Goal: Task Accomplishment & Management: Complete application form

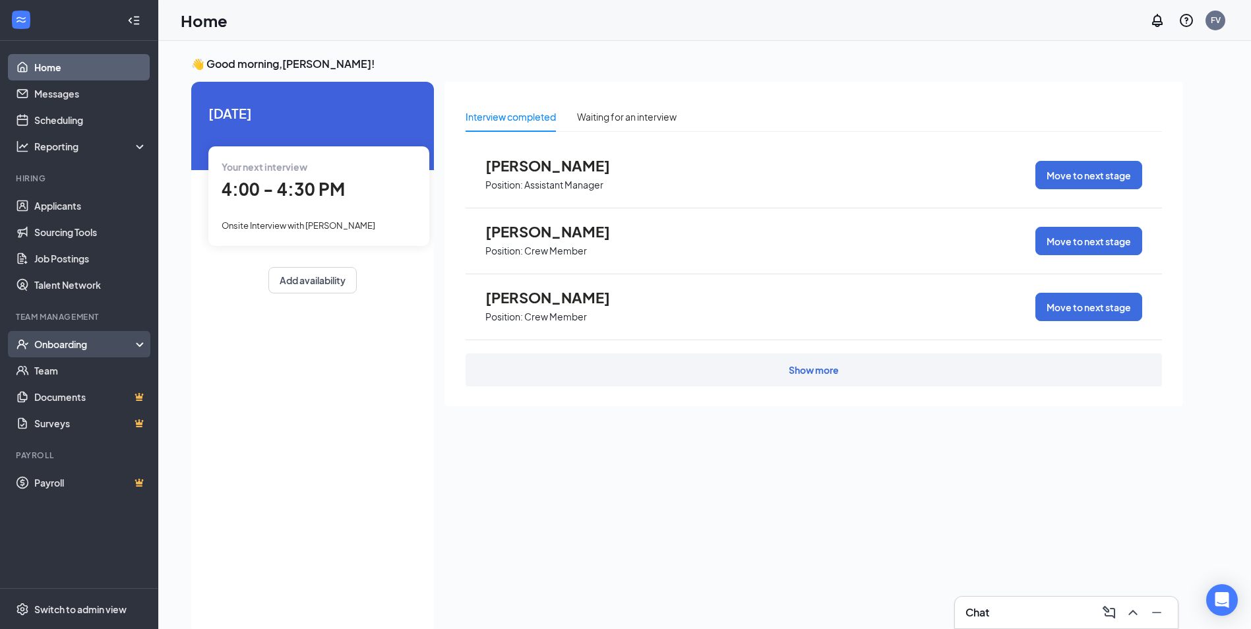
click at [69, 348] on div "Onboarding" at bounding box center [85, 344] width 102 height 13
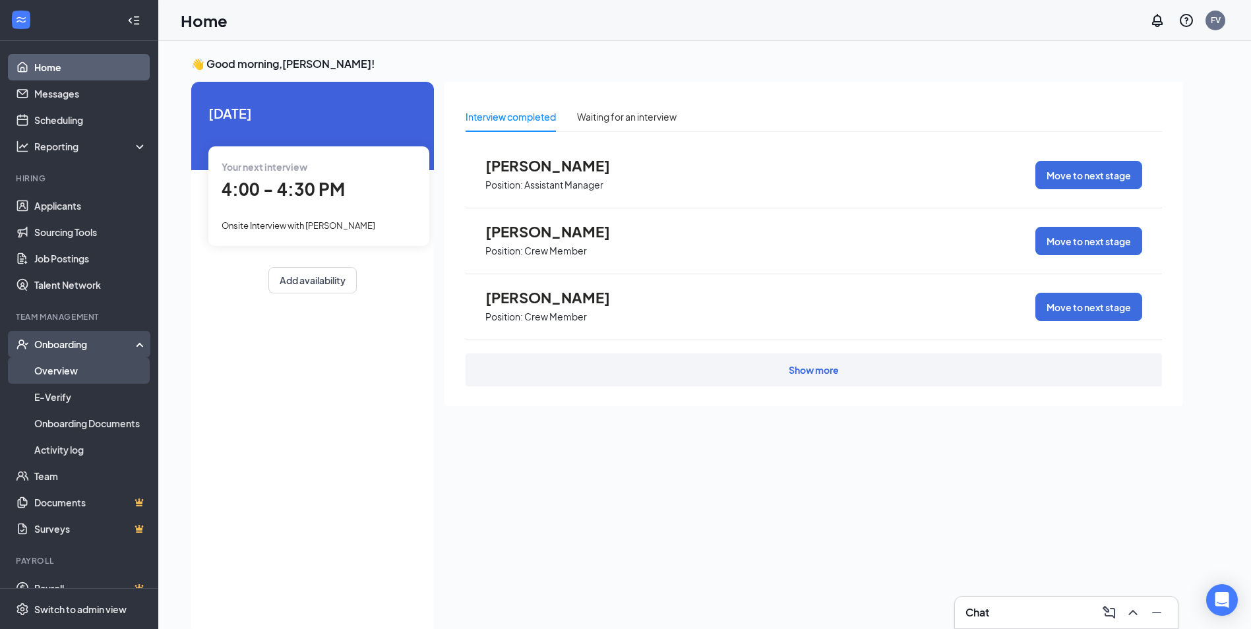
click at [77, 375] on link "Overview" at bounding box center [90, 370] width 113 height 26
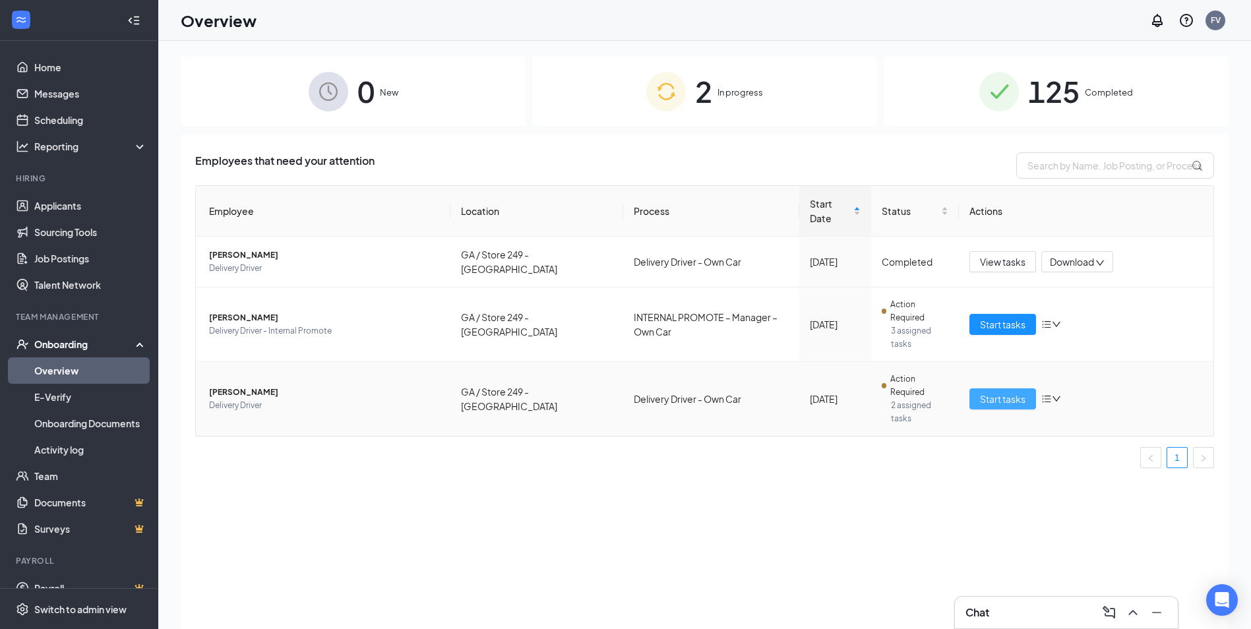
click at [996, 392] on span "Start tasks" at bounding box center [1002, 399] width 45 height 15
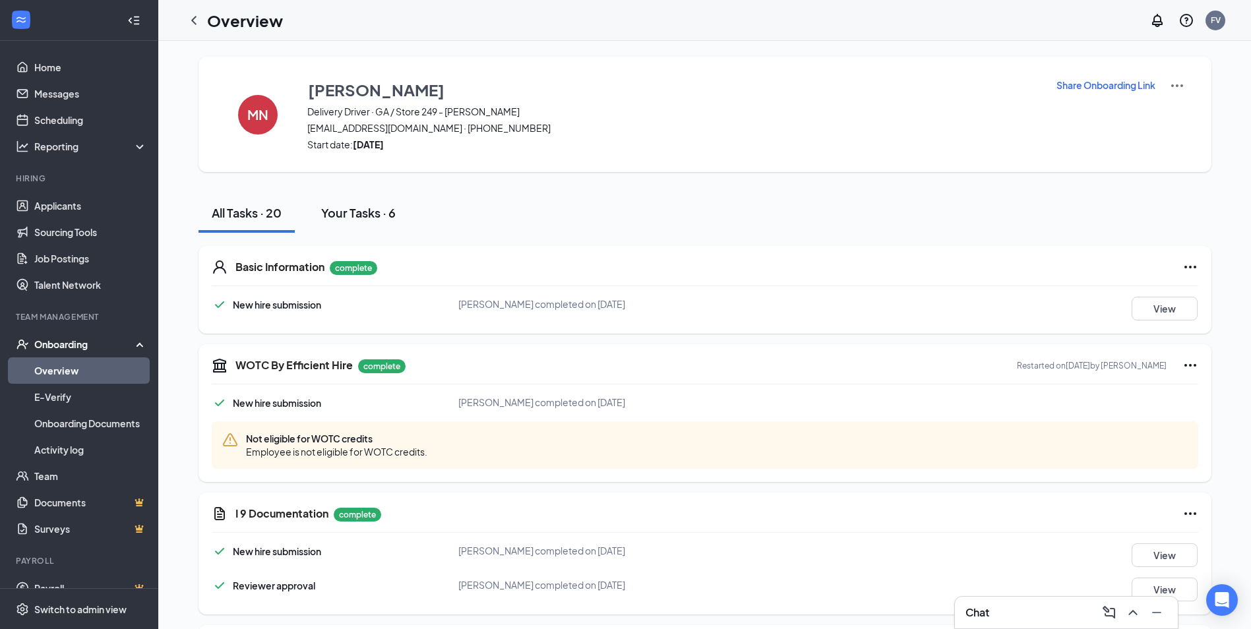
click at [357, 208] on div "Your Tasks · 6" at bounding box center [358, 212] width 75 height 16
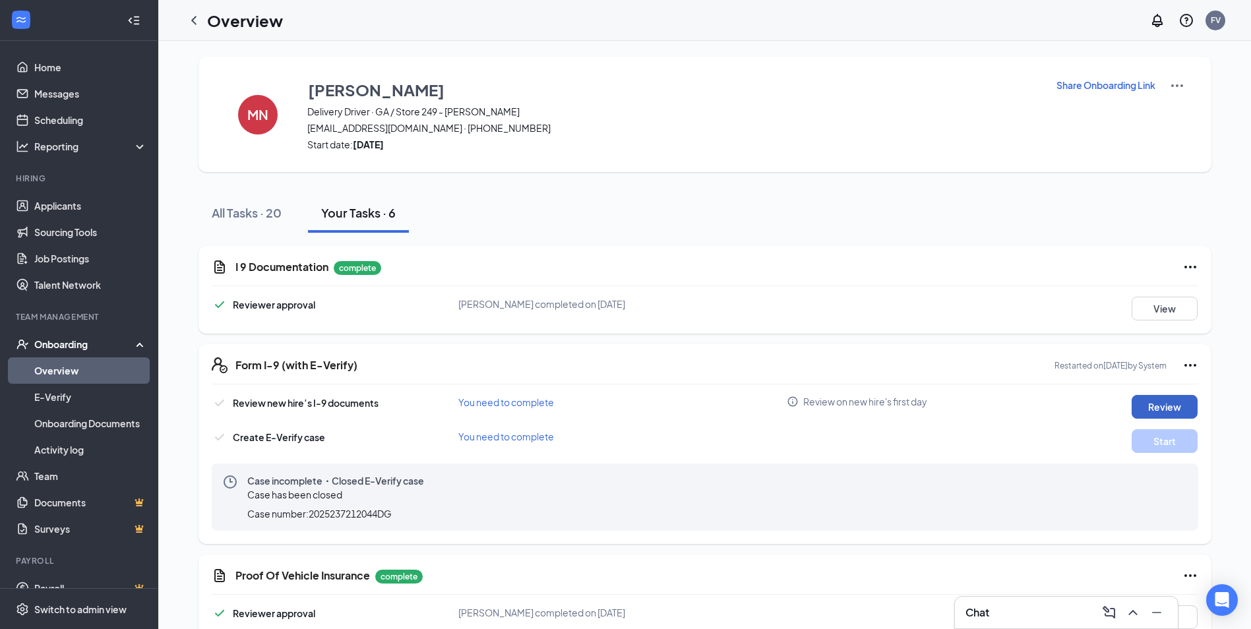
click at [1171, 402] on button "Review" at bounding box center [1164, 407] width 66 height 24
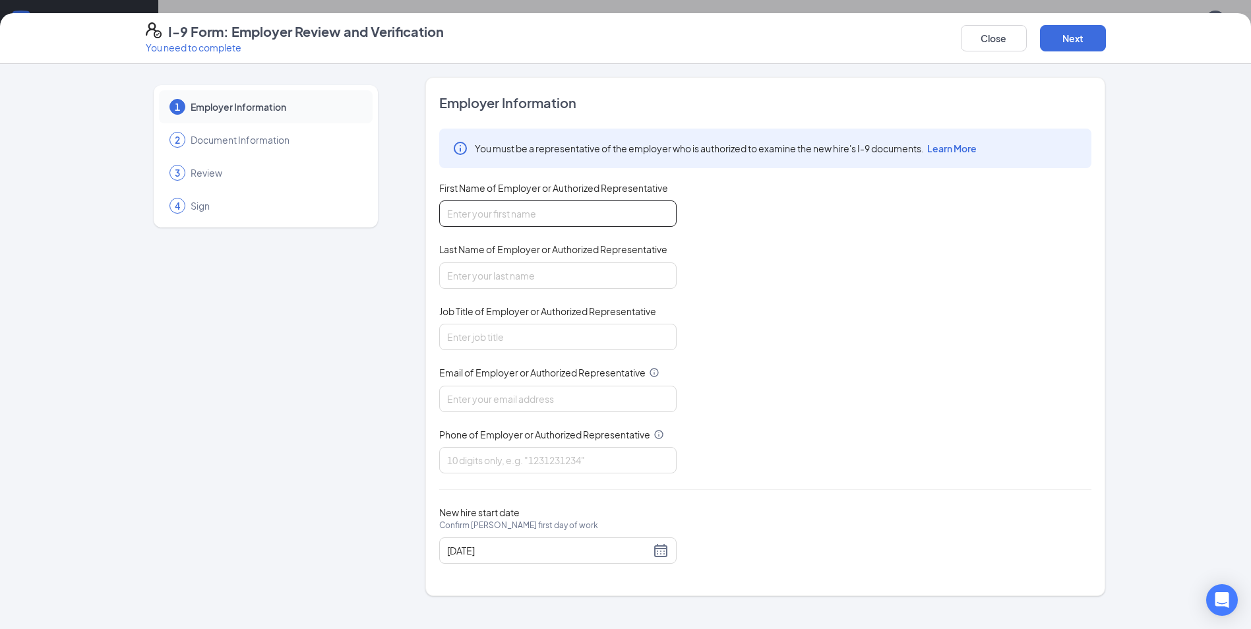
drag, startPoint x: 547, startPoint y: 218, endPoint x: 538, endPoint y: 217, distance: 8.6
click at [547, 218] on input "First Name of Employer or Authorized Representative" at bounding box center [557, 213] width 237 height 26
type input "[PERSON_NAME]"
type input "Vergara"
type input "[EMAIL_ADDRESS][DOMAIN_NAME]"
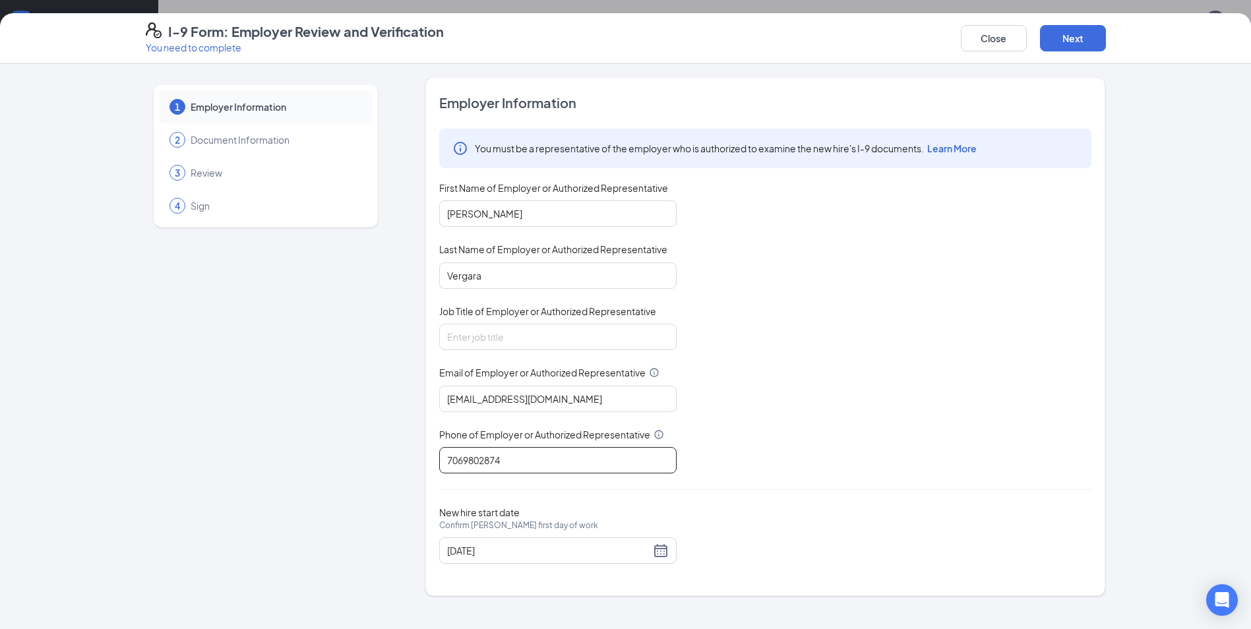
drag, startPoint x: 525, startPoint y: 455, endPoint x: 392, endPoint y: 454, distance: 133.2
click at [392, 454] on div "1 Employer Information 2 Document Information 3 Review 4 Sign Employer Informat…" at bounding box center [626, 336] width 960 height 519
type input "7062788181"
click at [660, 550] on div "[DATE]" at bounding box center [558, 551] width 222 height 16
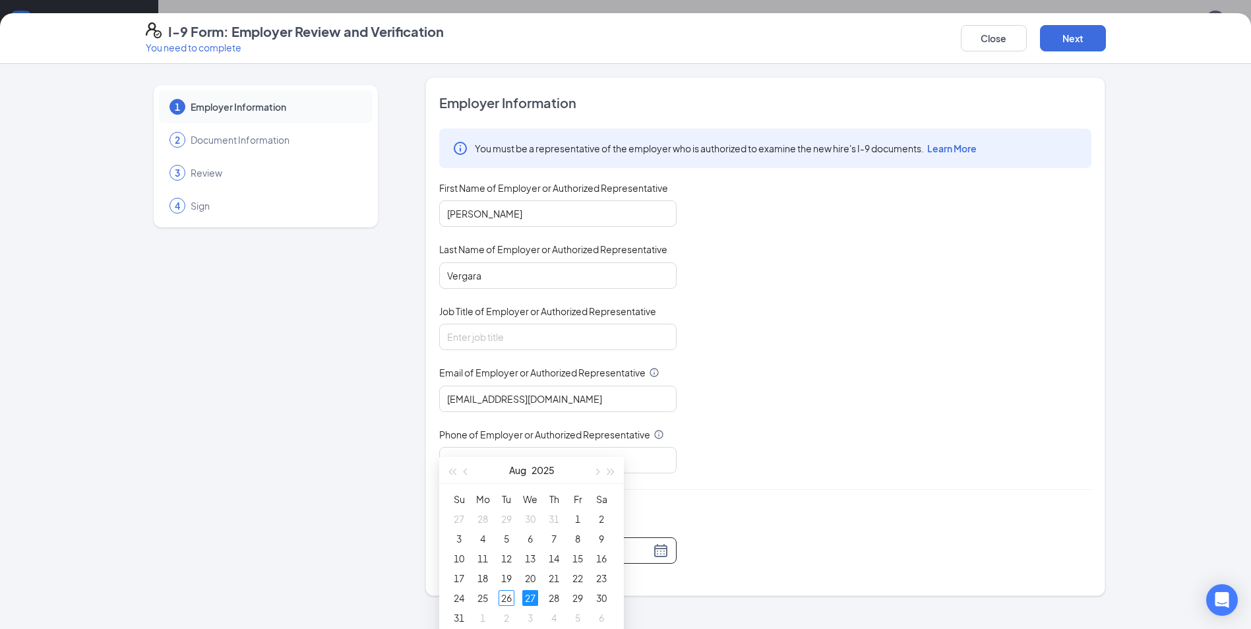
scroll to position [132, 0]
type input "[DATE]"
click at [578, 572] on div "29" at bounding box center [578, 576] width 16 height 16
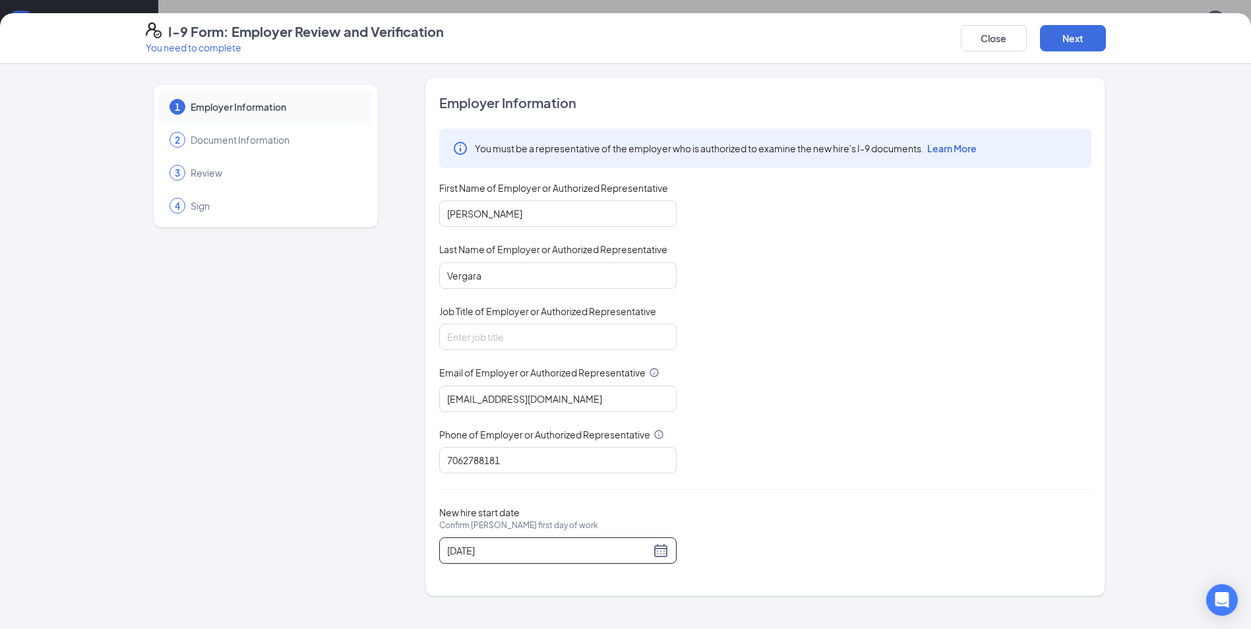
click at [773, 489] on div at bounding box center [765, 489] width 652 height 1
click at [458, 335] on input "Job Title of Employer or Authorized Representative" at bounding box center [557, 337] width 237 height 26
type input "GM"
drag, startPoint x: 599, startPoint y: 394, endPoint x: 349, endPoint y: 394, distance: 249.2
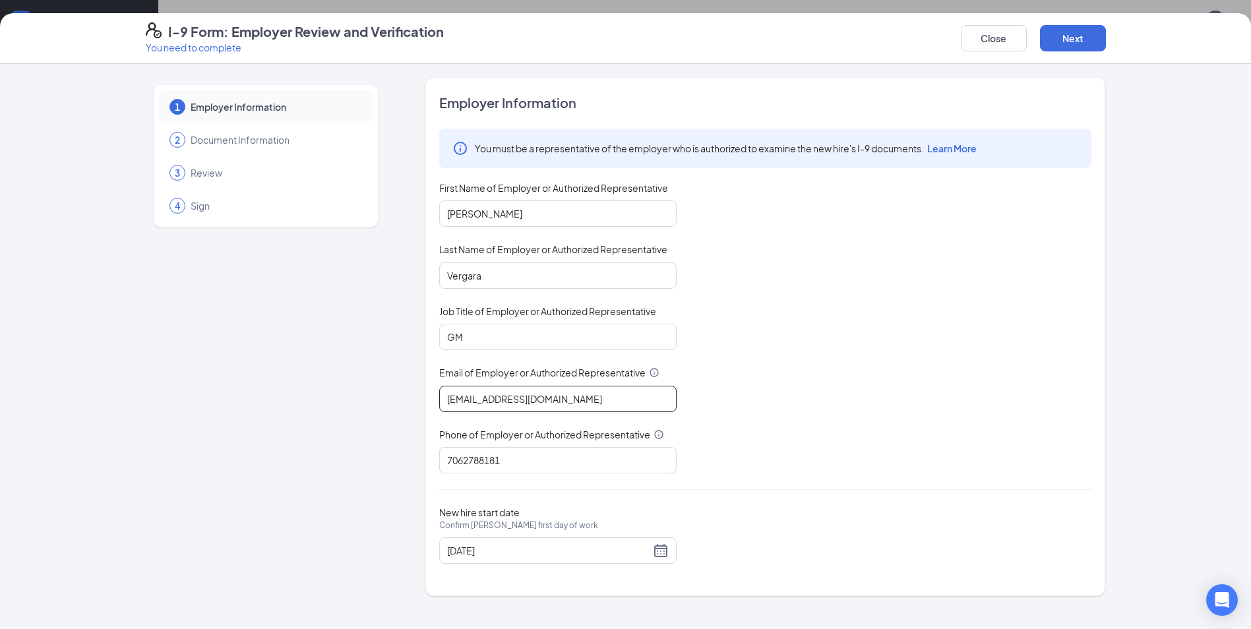
click at [349, 394] on div "1 Employer Information 2 Document Information 3 Review 4 Sign Employer Informat…" at bounding box center [626, 336] width 960 height 519
drag, startPoint x: 563, startPoint y: 401, endPoint x: 313, endPoint y: 392, distance: 250.1
click at [324, 392] on div "1 Employer Information 2 Document Information 3 Review 4 Sign Employer Informat…" at bounding box center [626, 336] width 960 height 519
drag, startPoint x: 597, startPoint y: 405, endPoint x: 295, endPoint y: 378, distance: 303.1
click at [304, 382] on div "1 Employer Information 2 Document Information 3 Review 4 Sign Employer Informat…" at bounding box center [626, 336] width 960 height 519
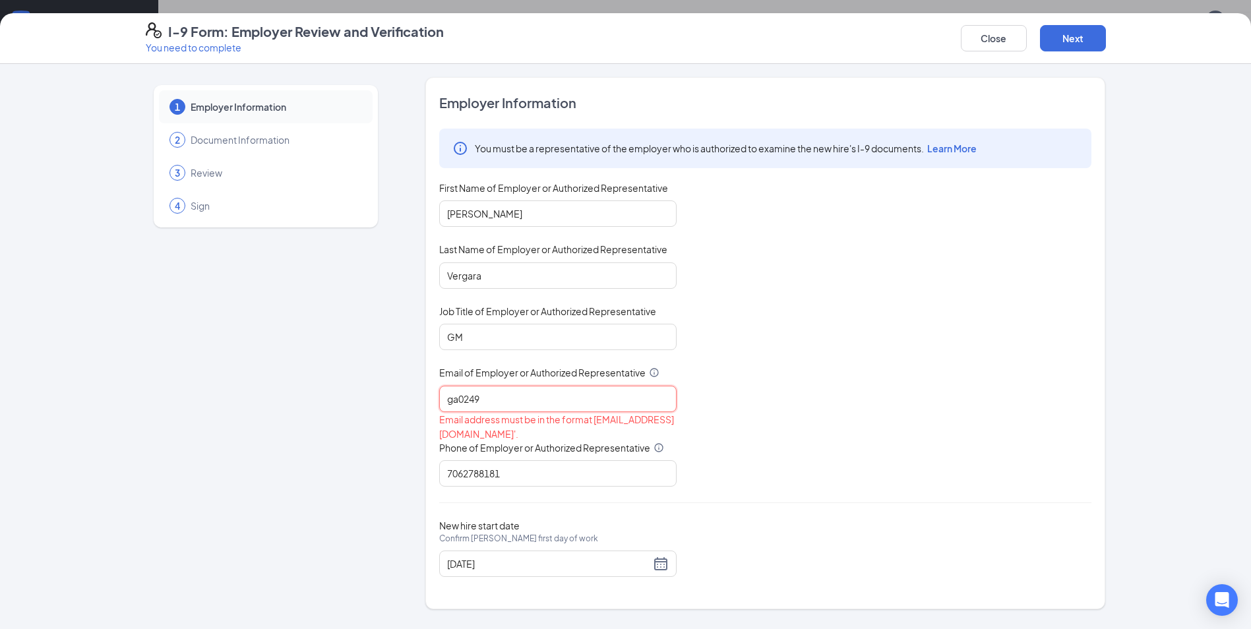
type input "[EMAIL_ADDRESS][DOMAIN_NAME]"
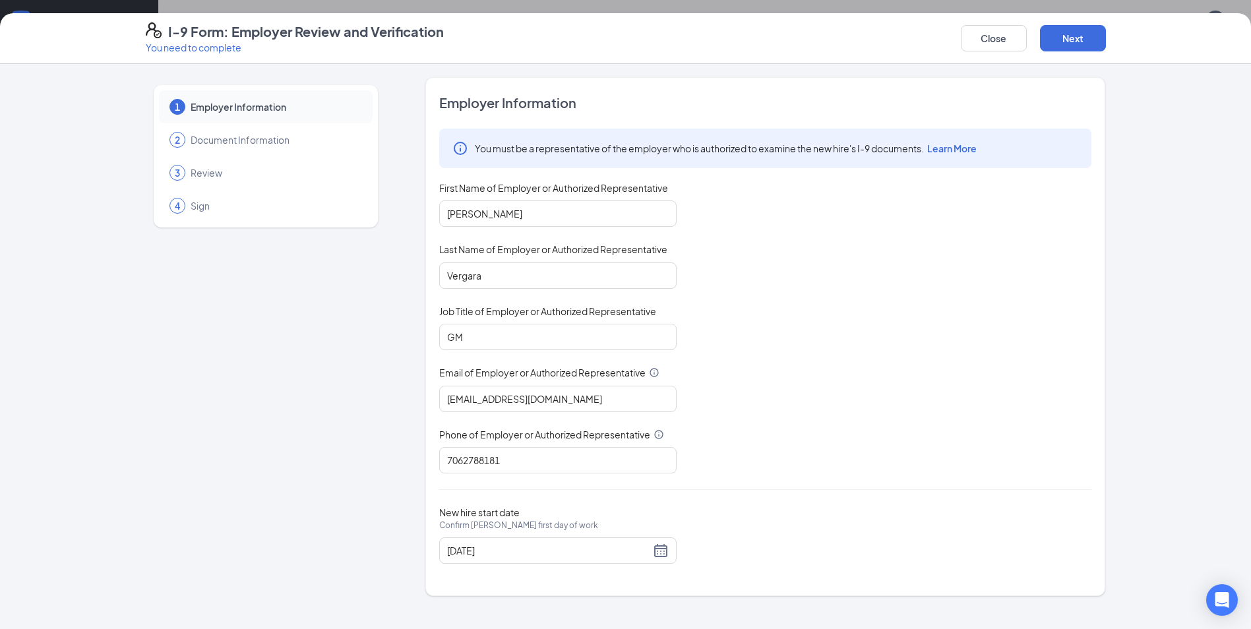
click at [797, 446] on div "You must be a representative of the employer who is authorized to examine the n…" at bounding box center [765, 301] width 652 height 345
click at [1079, 36] on button "Next" at bounding box center [1073, 38] width 66 height 26
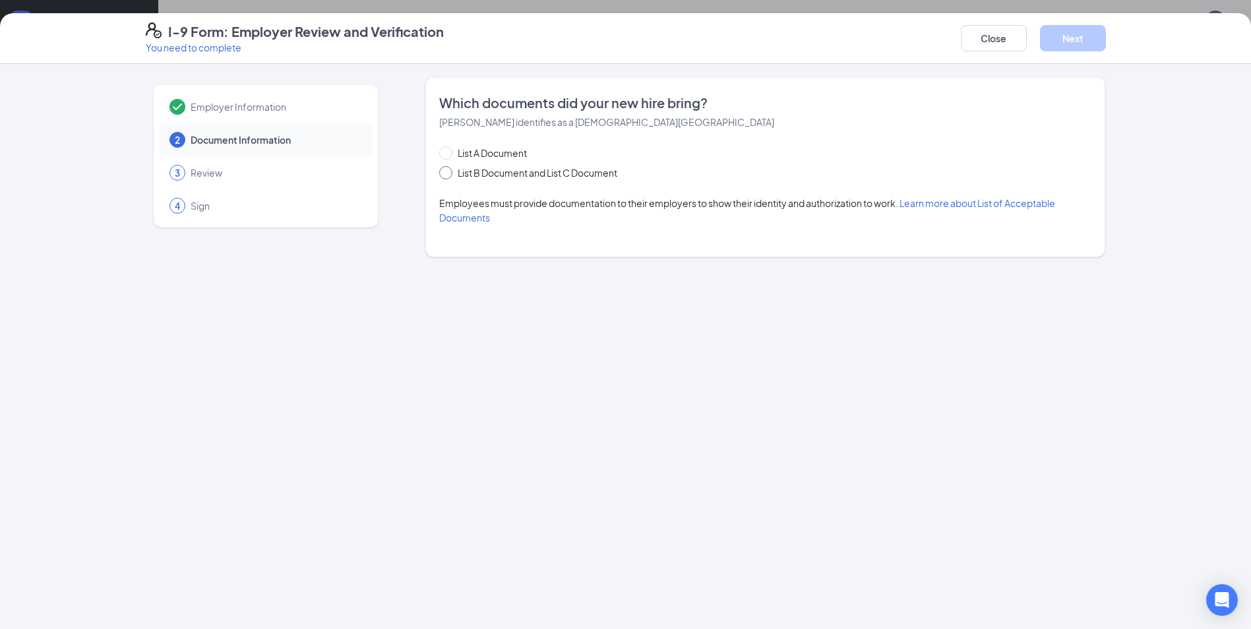
click at [440, 168] on input "List B Document and List C Document" at bounding box center [443, 170] width 9 height 9
radio input "true"
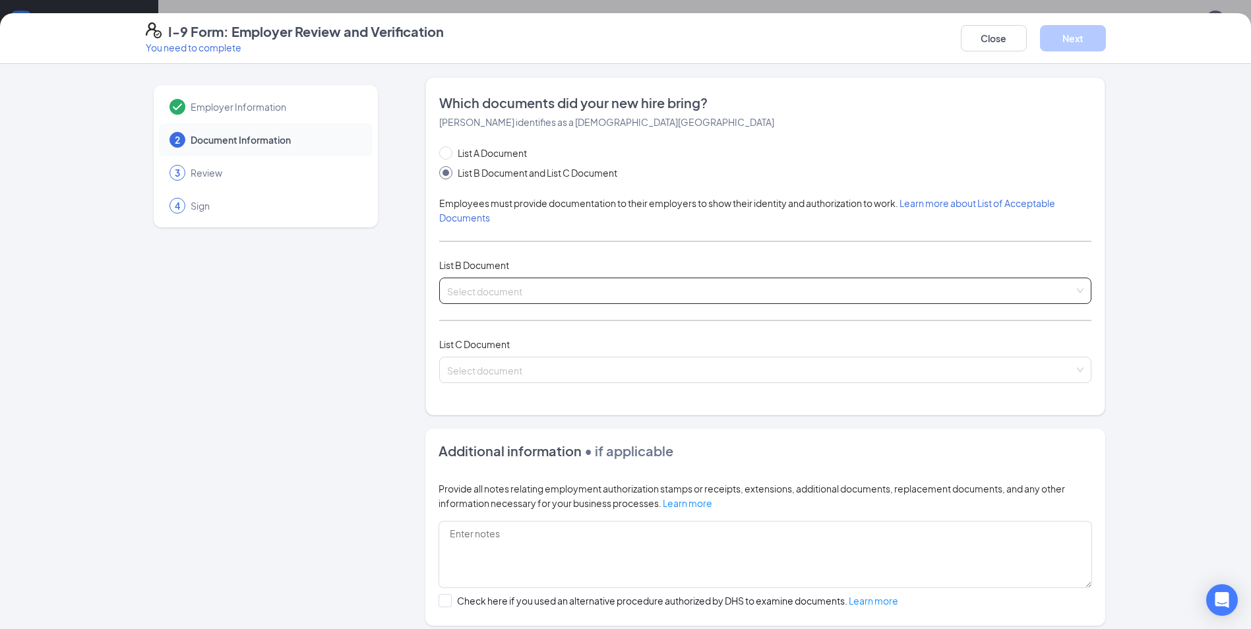
click at [555, 297] on input "search" at bounding box center [760, 288] width 627 height 20
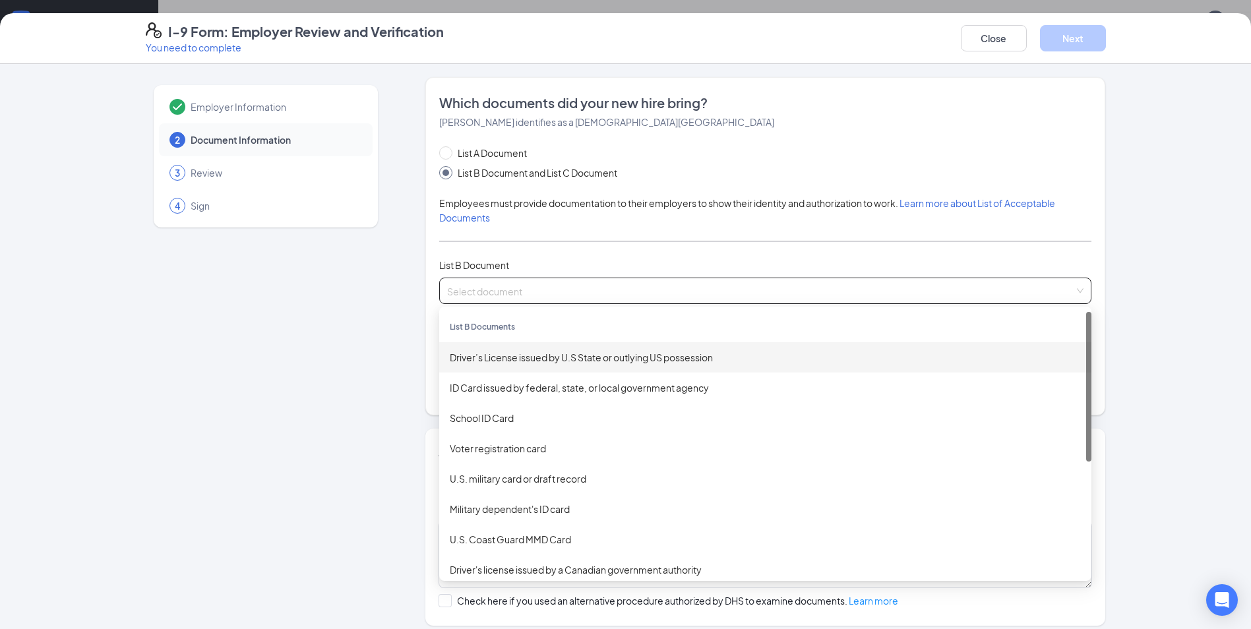
click at [541, 366] on div "Driver’s License issued by U.S State or outlying US possession" at bounding box center [765, 357] width 652 height 30
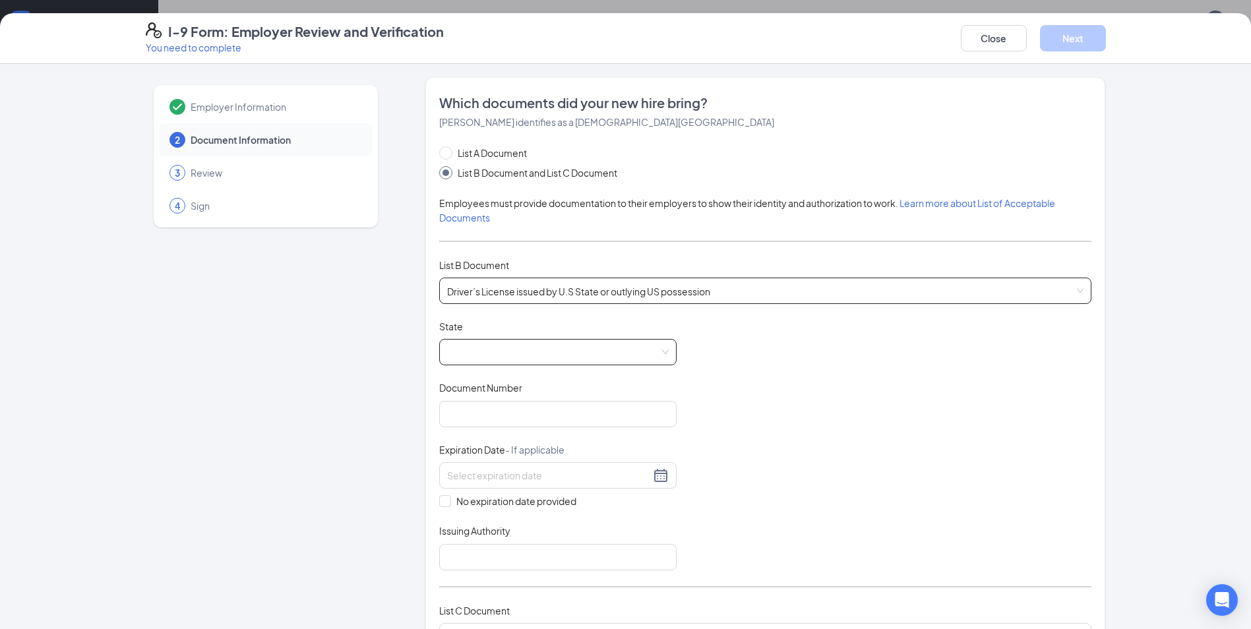
click at [525, 356] on span at bounding box center [558, 352] width 222 height 25
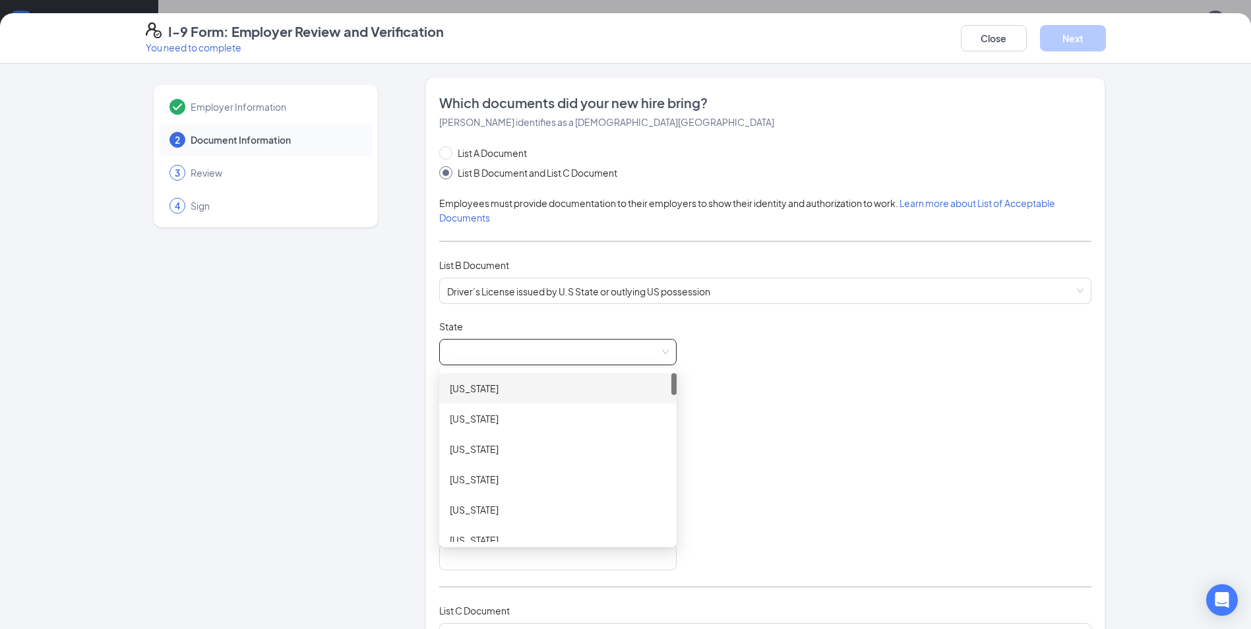
scroll to position [198, 0]
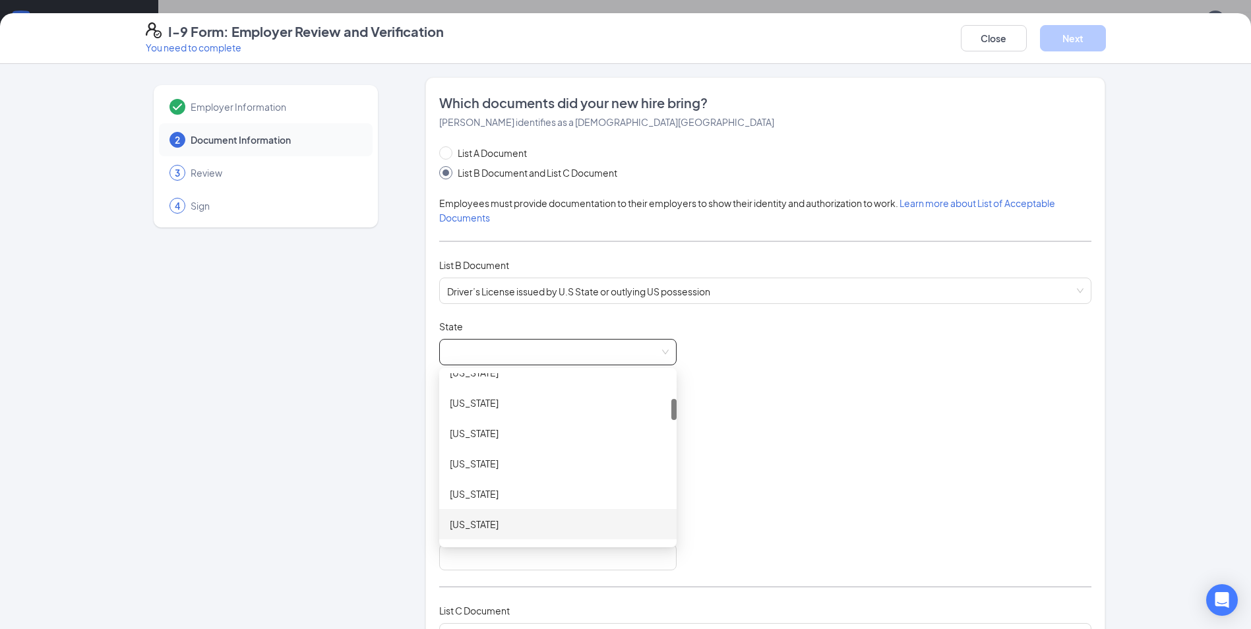
click at [469, 526] on div "[US_STATE]" at bounding box center [558, 524] width 216 height 15
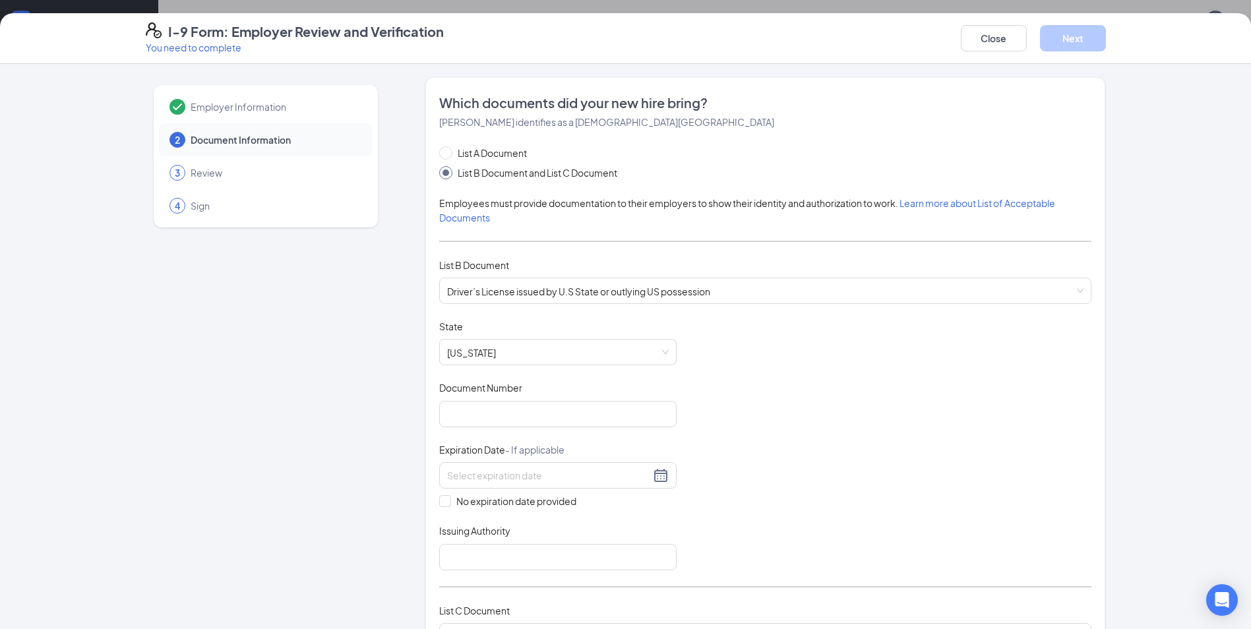
click at [512, 429] on div "Document Title Driver’s License issued by [DEMOGRAPHIC_DATA] State or outlying …" at bounding box center [765, 445] width 652 height 251
click at [512, 421] on input "Document Number" at bounding box center [557, 414] width 237 height 26
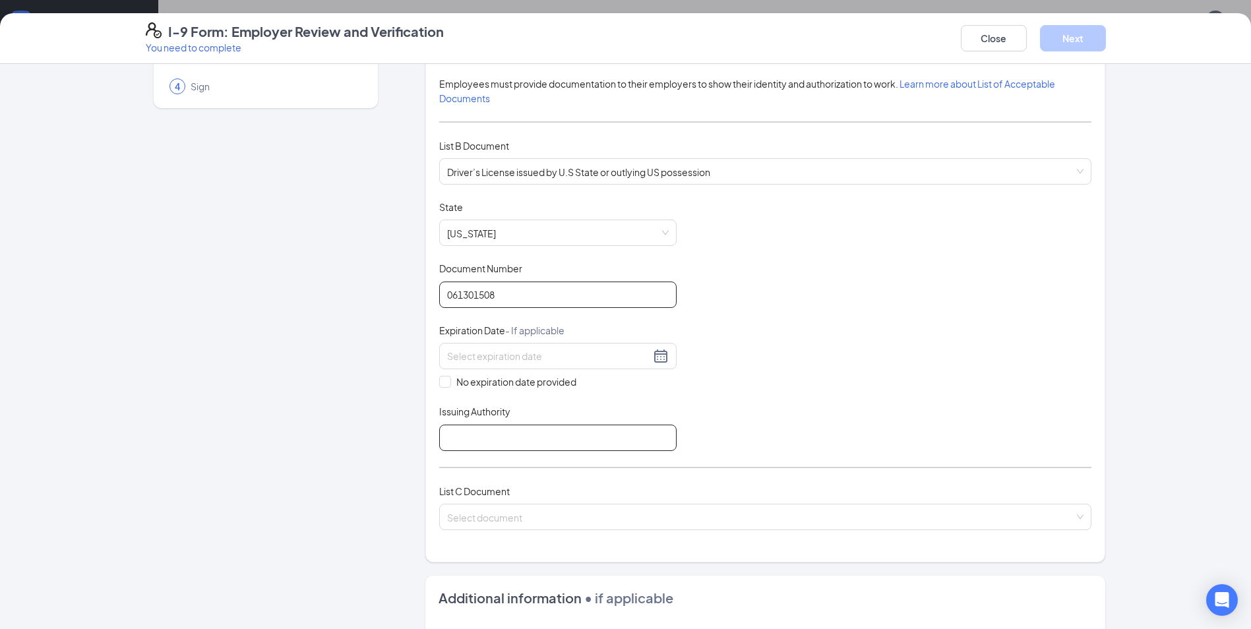
scroll to position [132, 0]
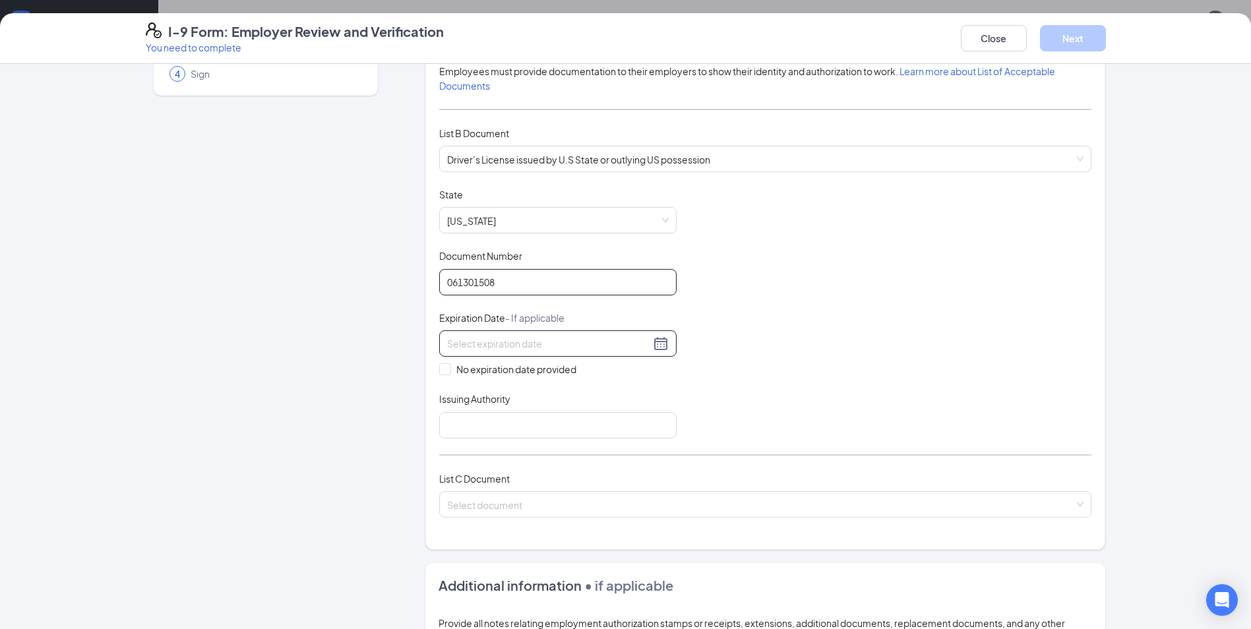
type input "061301508"
click at [522, 342] on input at bounding box center [548, 343] width 203 height 15
click at [480, 459] on div "13" at bounding box center [477, 461] width 16 height 16
type input "[DATE]"
click at [727, 365] on div "Document Title Driver’s License issued by U.S State or outlying US possession S…" at bounding box center [765, 313] width 652 height 251
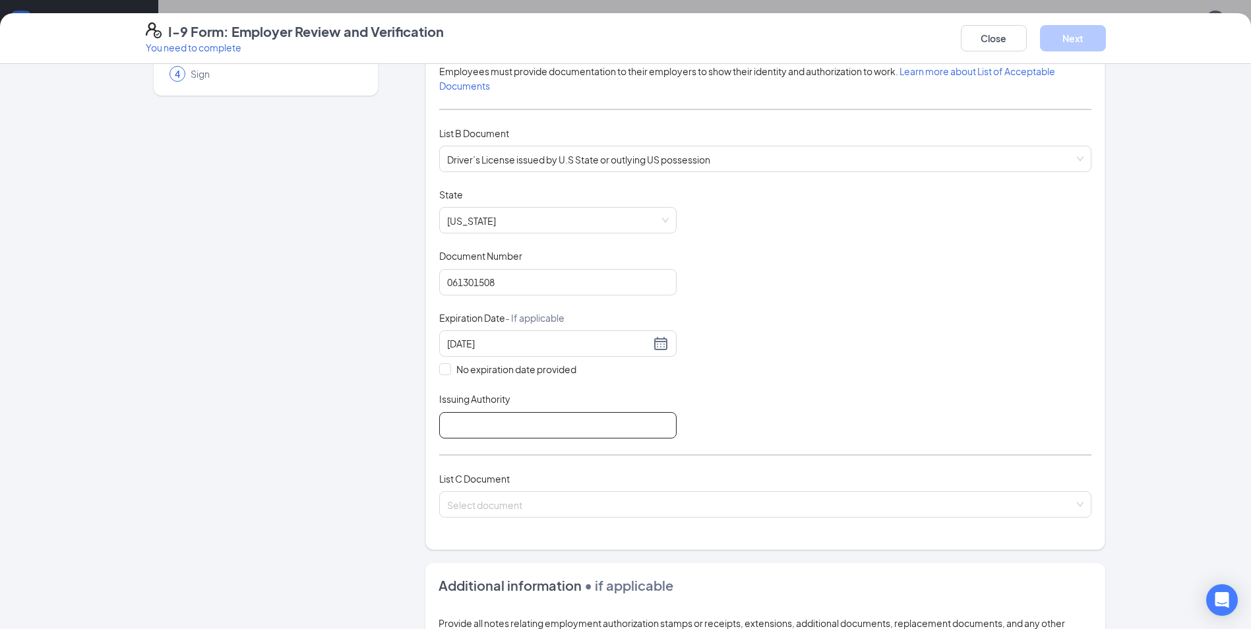
click at [508, 418] on input "Issuing Authority" at bounding box center [557, 425] width 237 height 26
type input "State of [GEOGRAPHIC_DATA]"
click at [756, 342] on div "Document Title Driver’s License issued by U.S State or outlying US possession S…" at bounding box center [765, 313] width 652 height 251
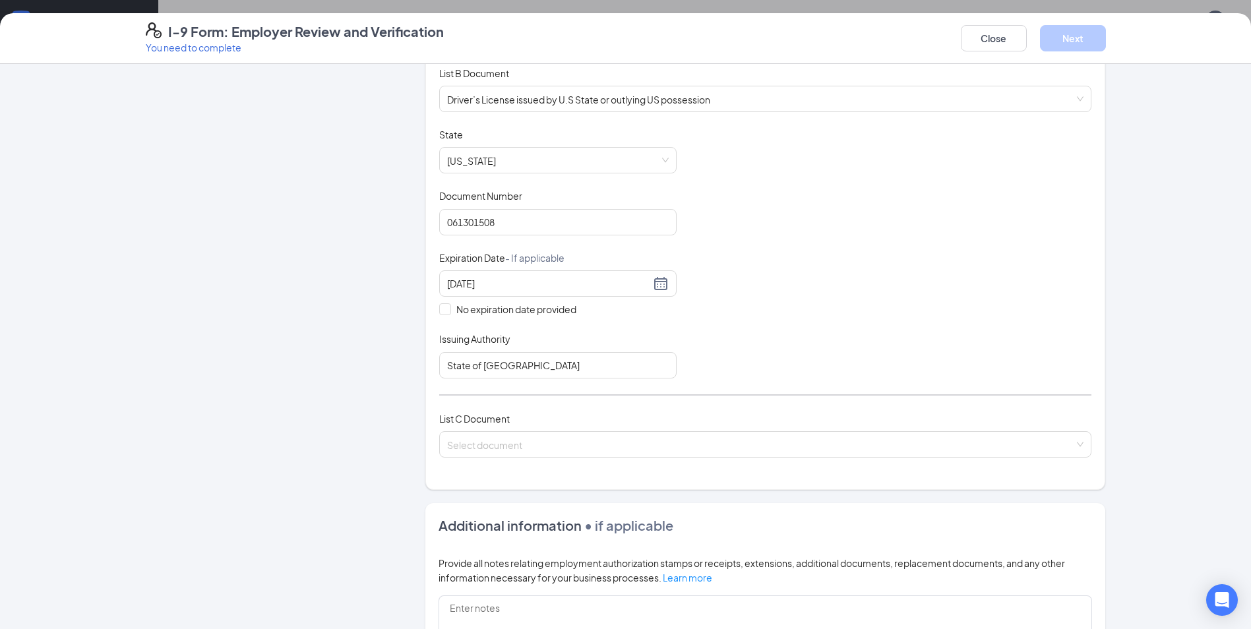
scroll to position [330, 0]
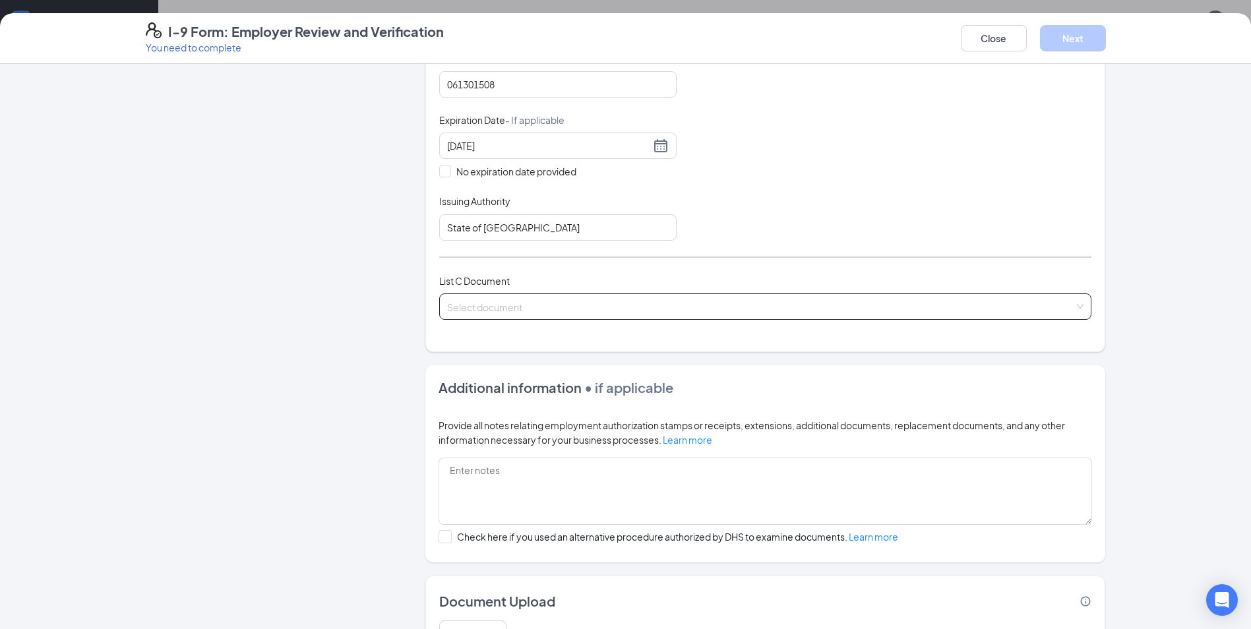
click at [533, 297] on input "search" at bounding box center [760, 304] width 627 height 20
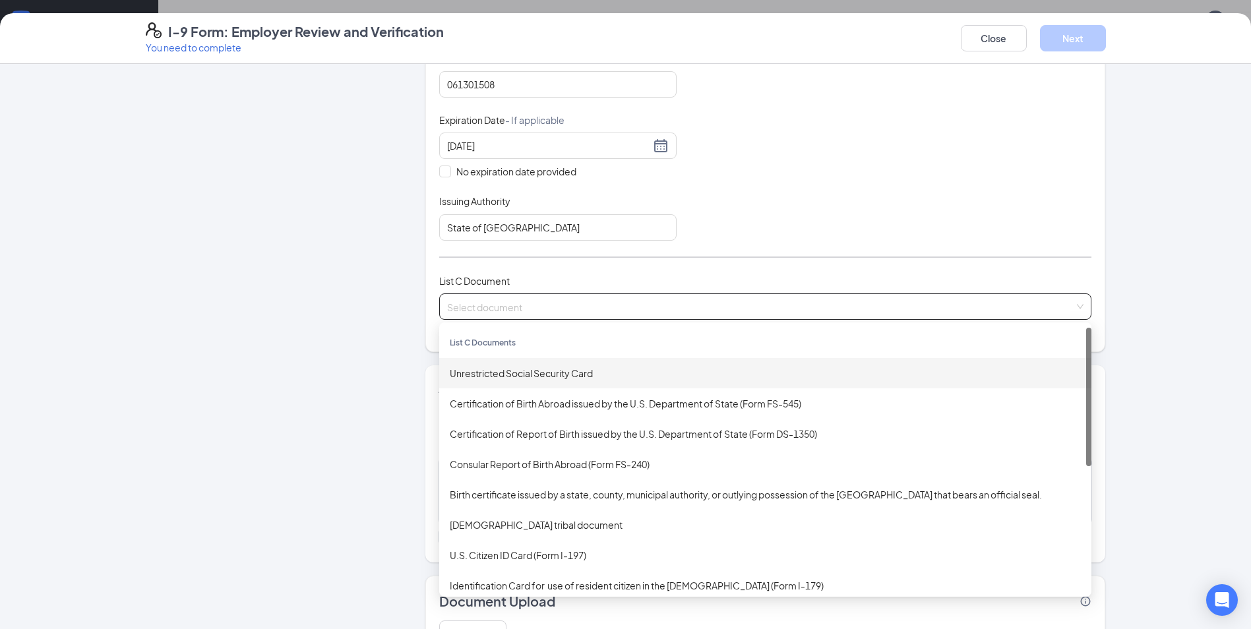
click at [495, 375] on div "Unrestricted Social Security Card" at bounding box center [765, 373] width 631 height 15
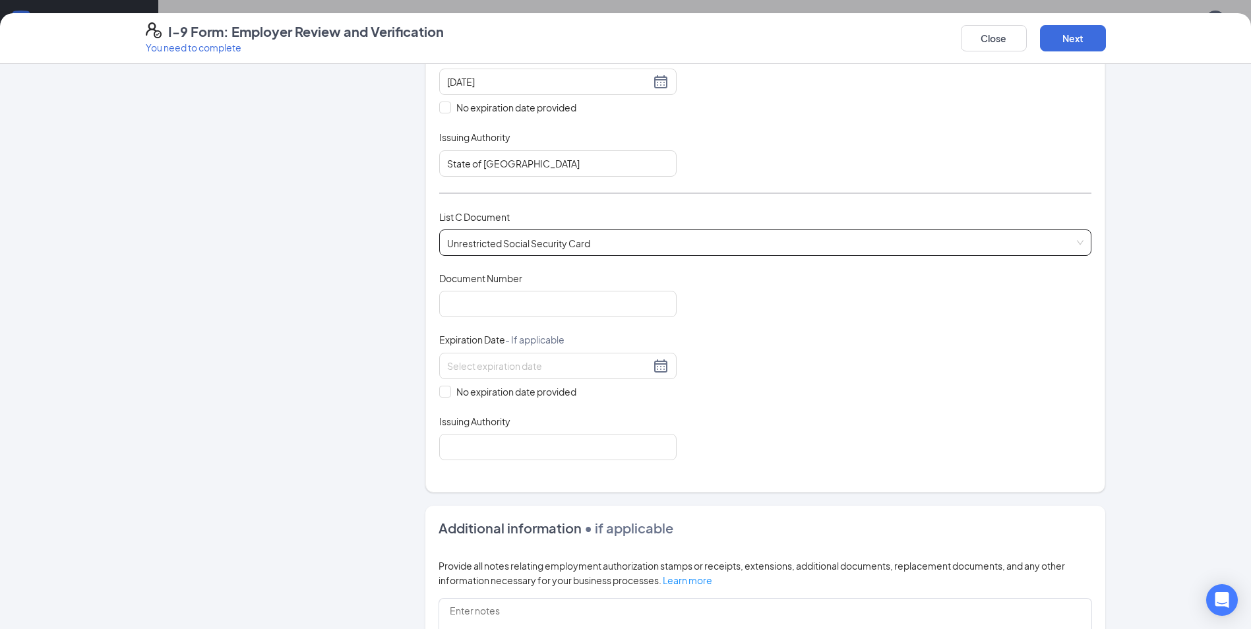
scroll to position [396, 0]
click at [475, 299] on input "Document Number" at bounding box center [557, 302] width 237 height 26
type input "675202410"
click at [439, 389] on input "No expiration date provided" at bounding box center [443, 388] width 9 height 9
checkbox input "true"
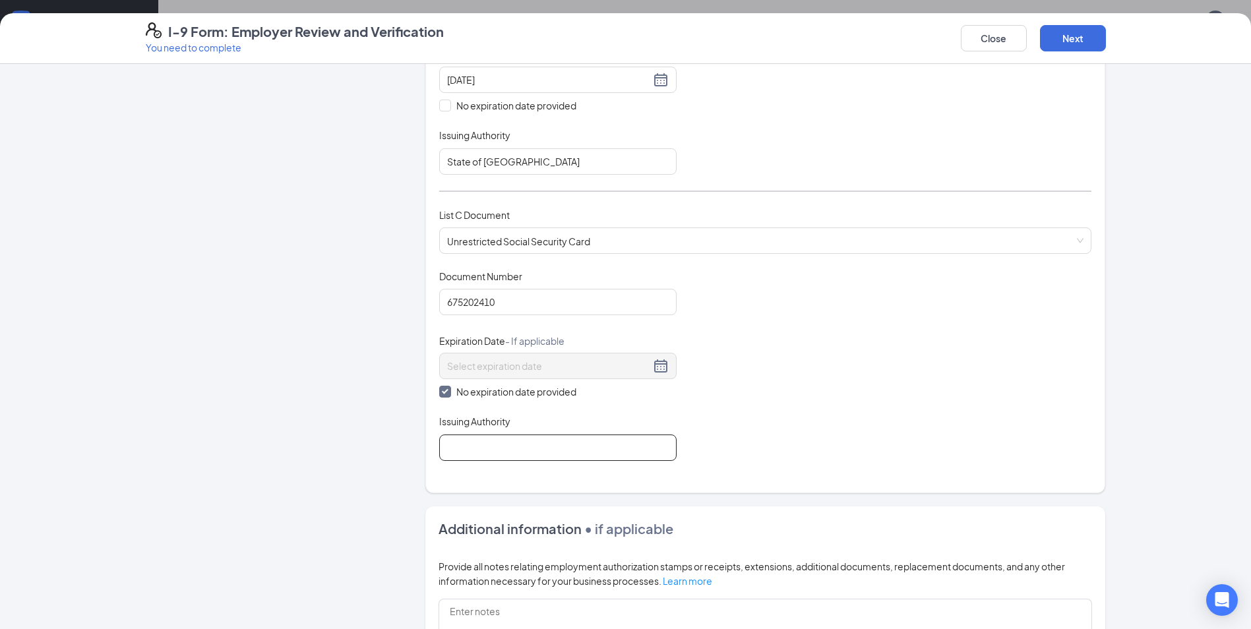
click at [493, 454] on input "Issuing Authority" at bounding box center [557, 448] width 237 height 26
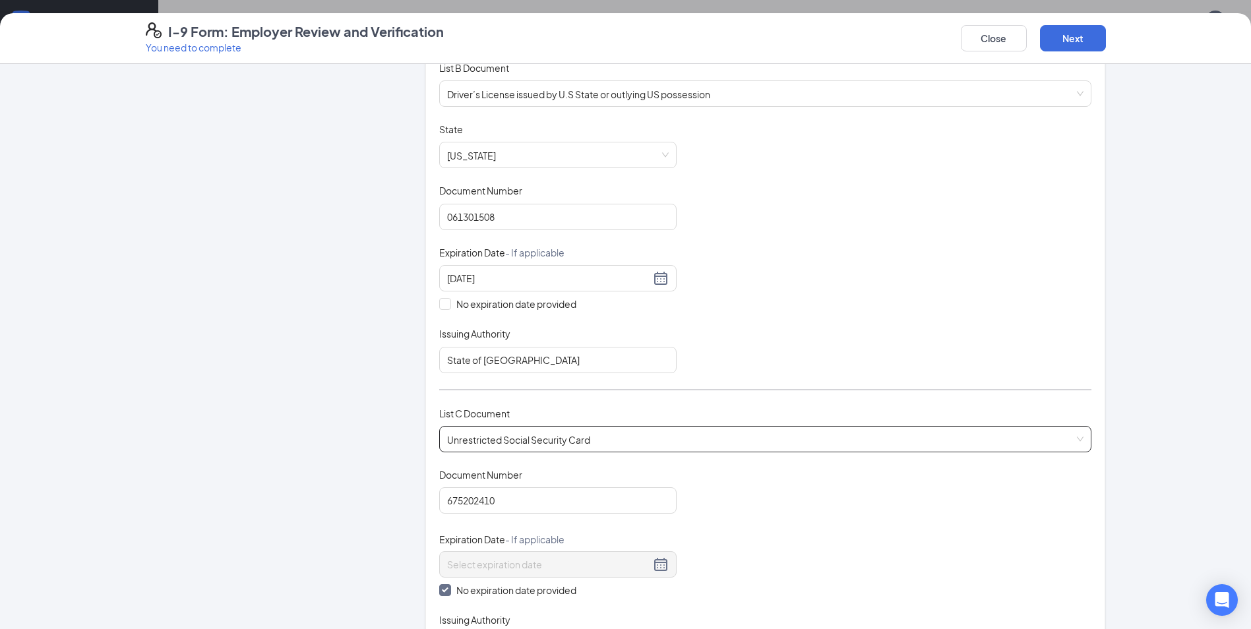
scroll to position [147, 0]
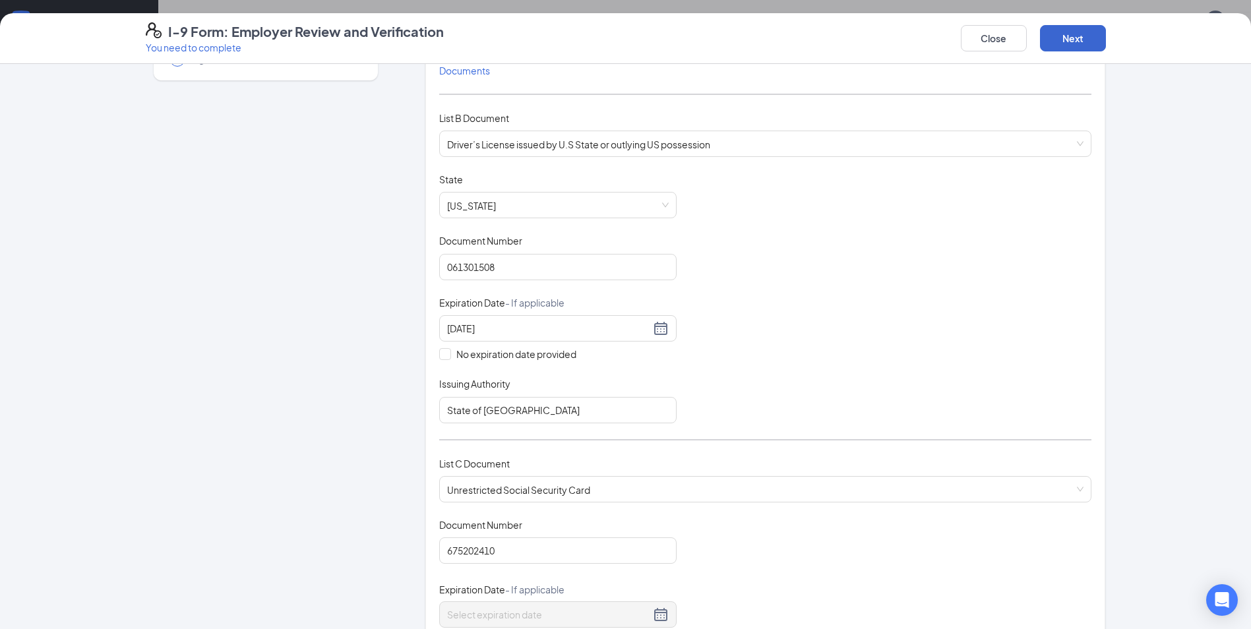
type input "SSA"
click at [1083, 40] on button "Next" at bounding box center [1073, 38] width 66 height 26
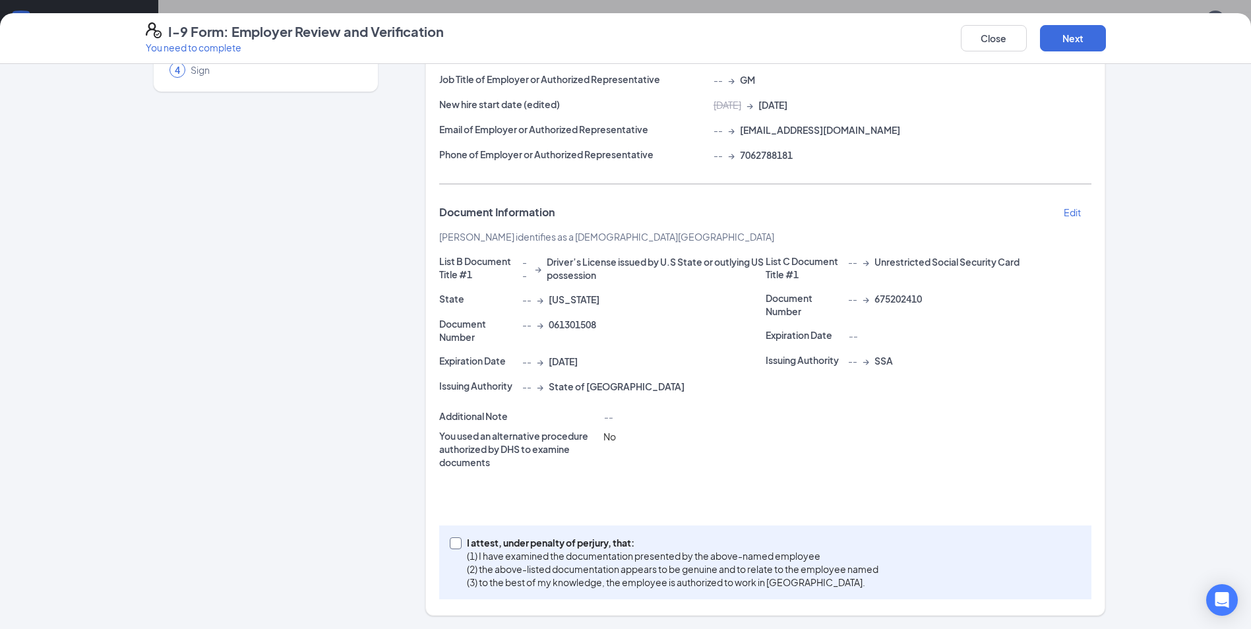
click at [451, 542] on input "I attest, under penalty of [PERSON_NAME], that: (1) I have examined the documen…" at bounding box center [454, 541] width 9 height 9
checkbox input "true"
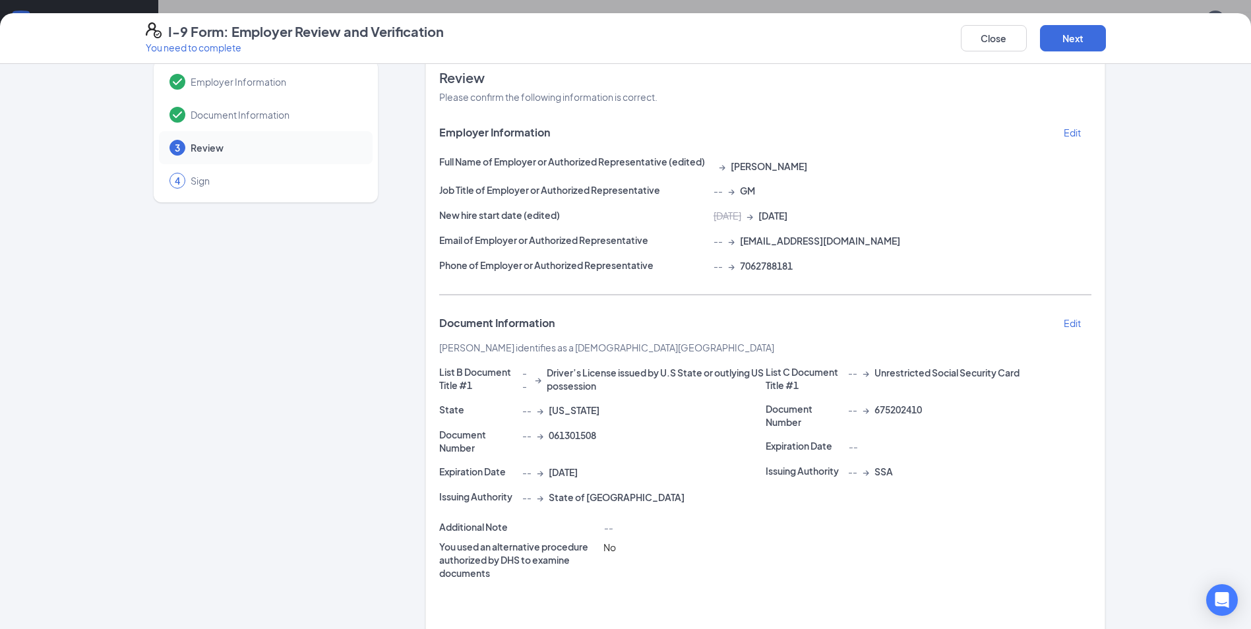
scroll to position [0, 0]
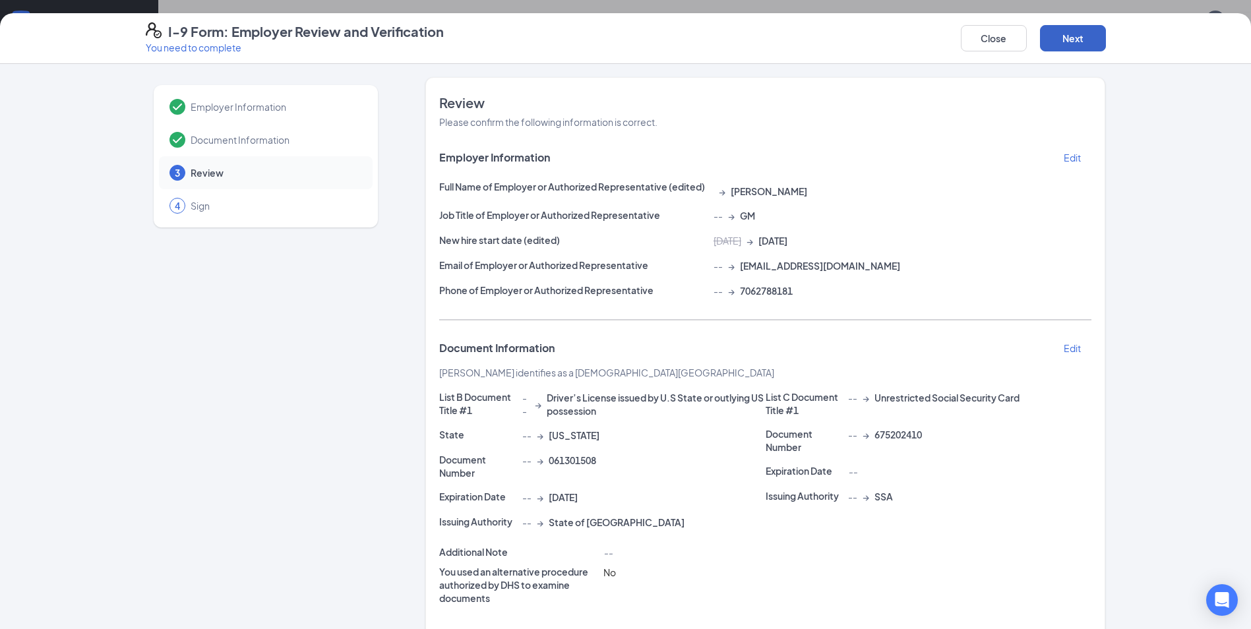
click at [1069, 30] on button "Next" at bounding box center [1073, 38] width 66 height 26
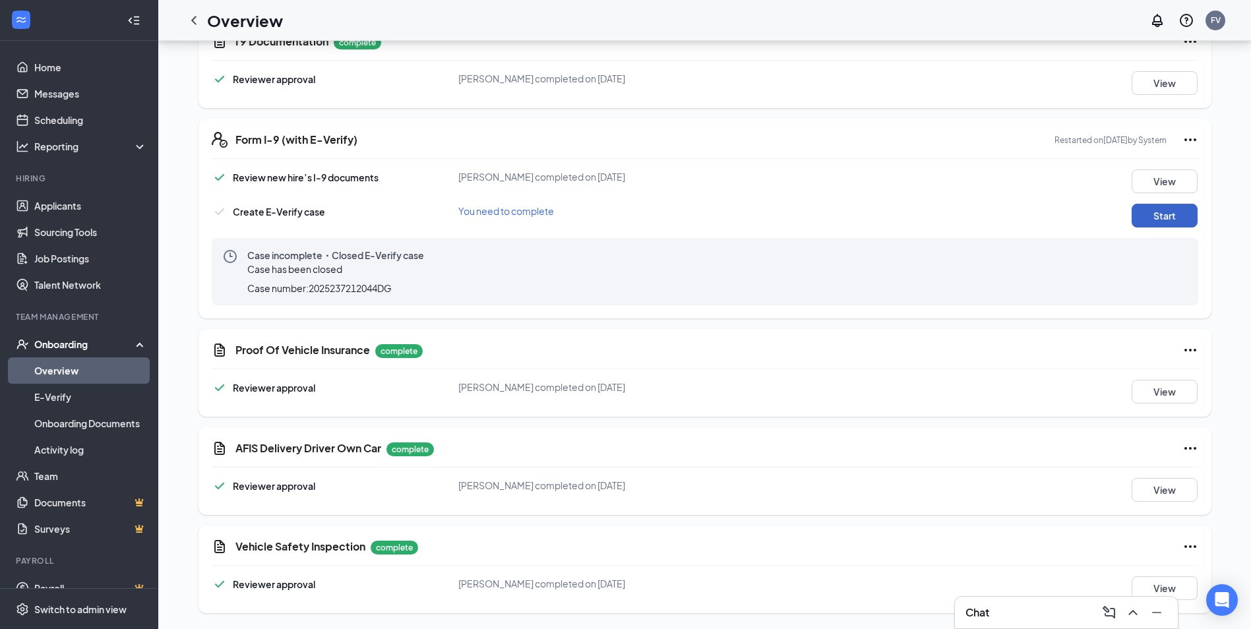
click at [1178, 211] on button "Start" at bounding box center [1164, 216] width 66 height 24
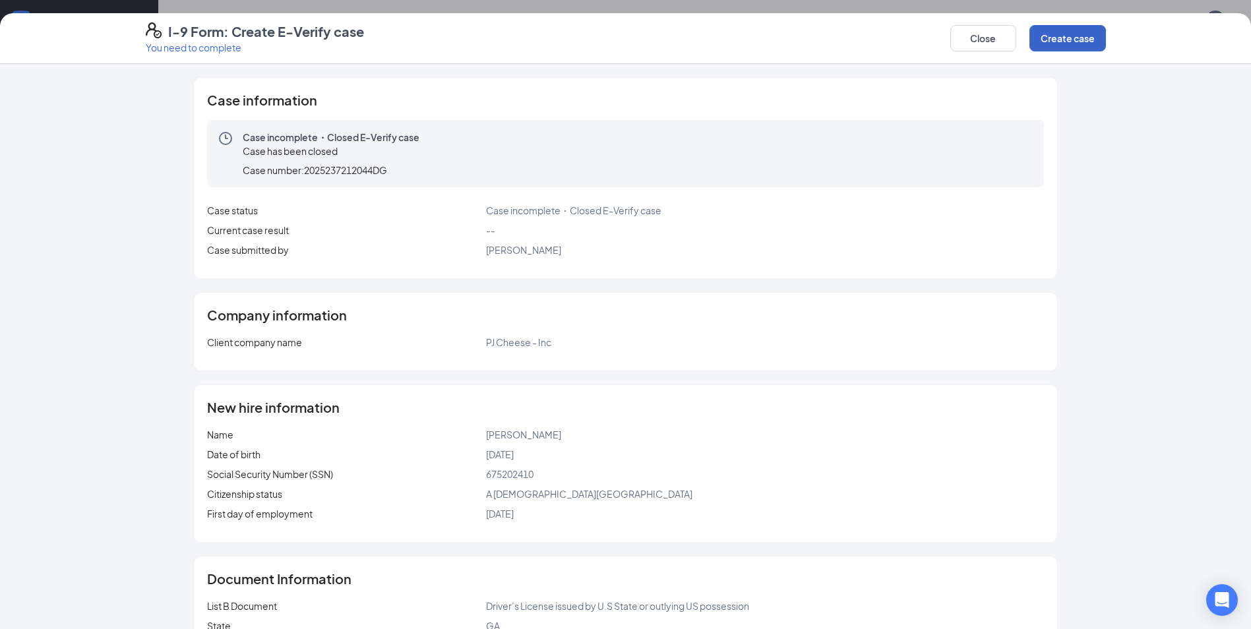
click at [1061, 32] on button "Create case" at bounding box center [1067, 38] width 76 height 26
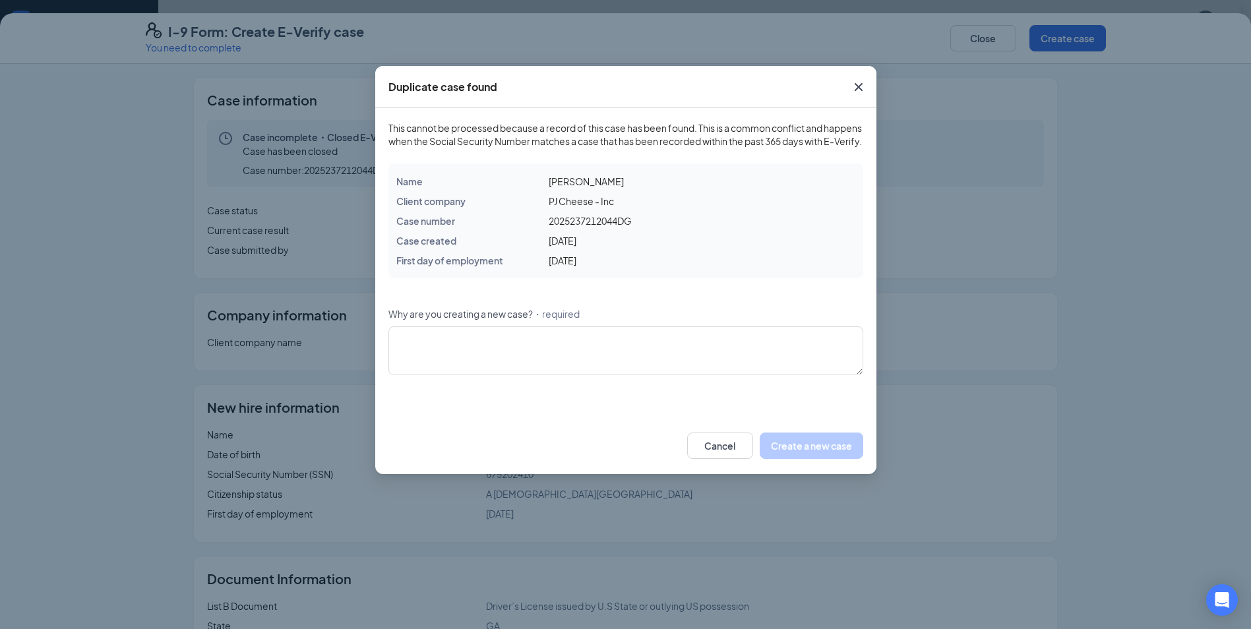
click at [856, 84] on icon "Cross" at bounding box center [859, 87] width 16 height 16
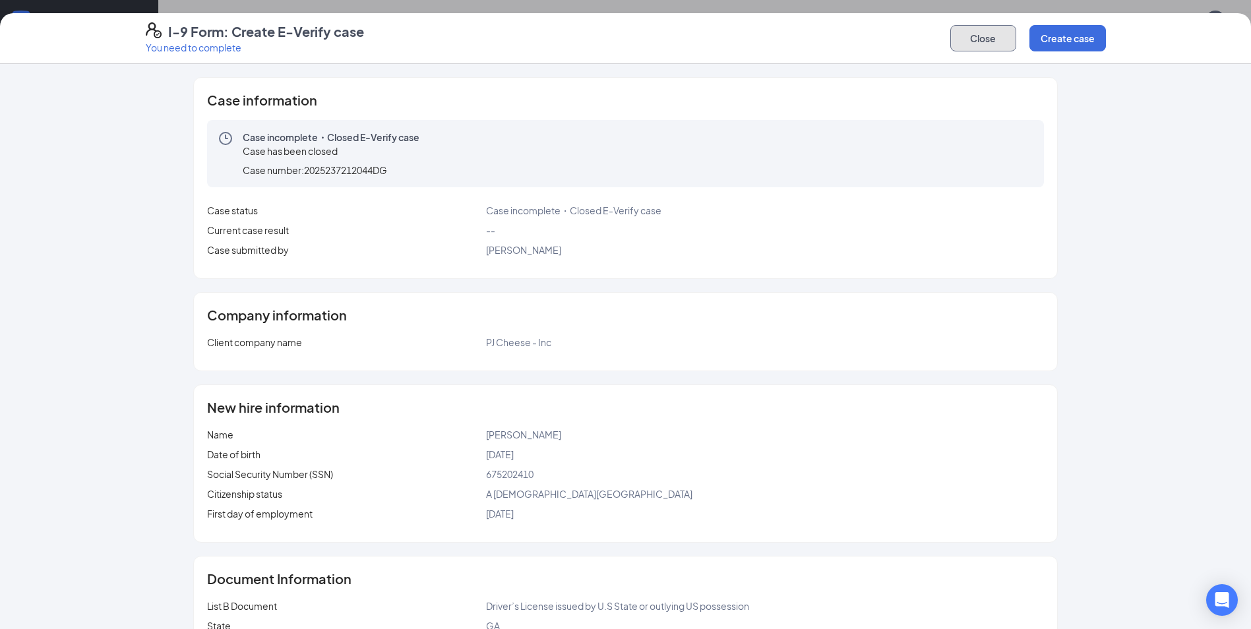
click at [976, 34] on button "Close" at bounding box center [983, 38] width 66 height 26
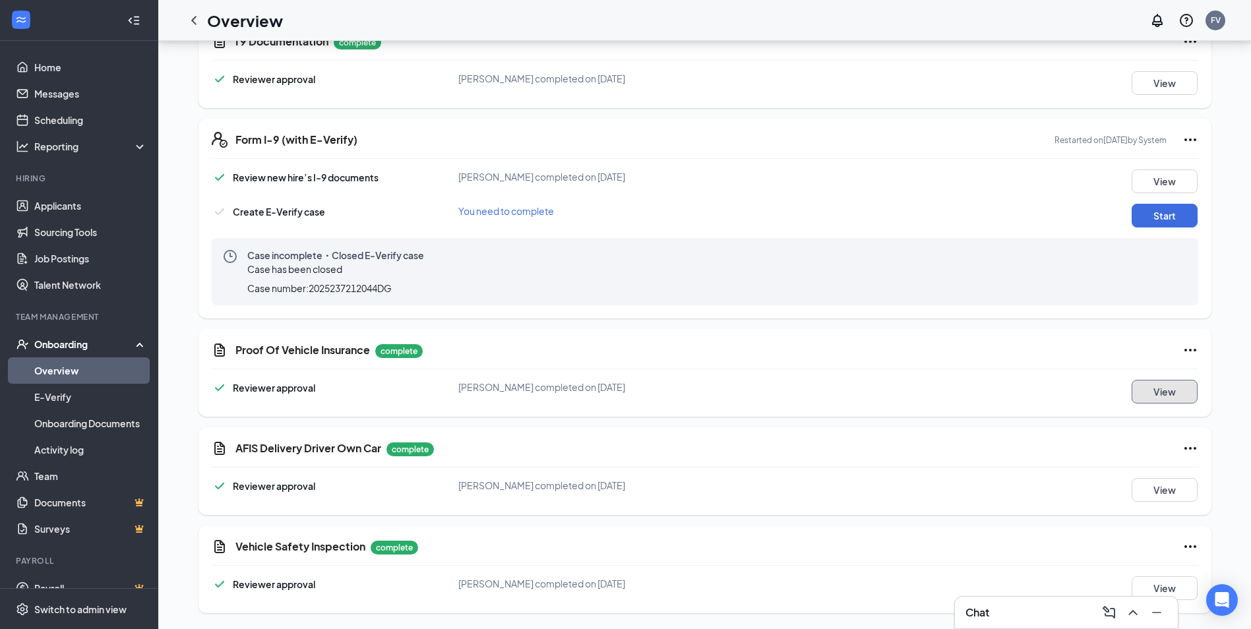
click at [1151, 387] on button "View" at bounding box center [1164, 392] width 66 height 24
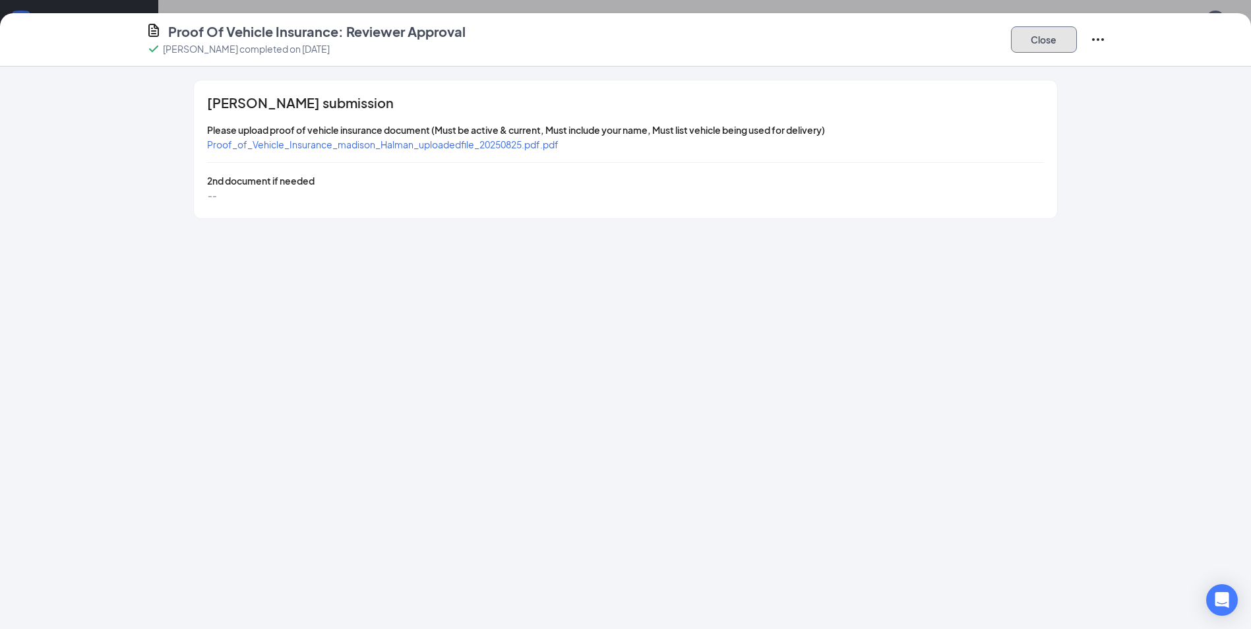
click at [1027, 38] on button "Close" at bounding box center [1044, 39] width 66 height 26
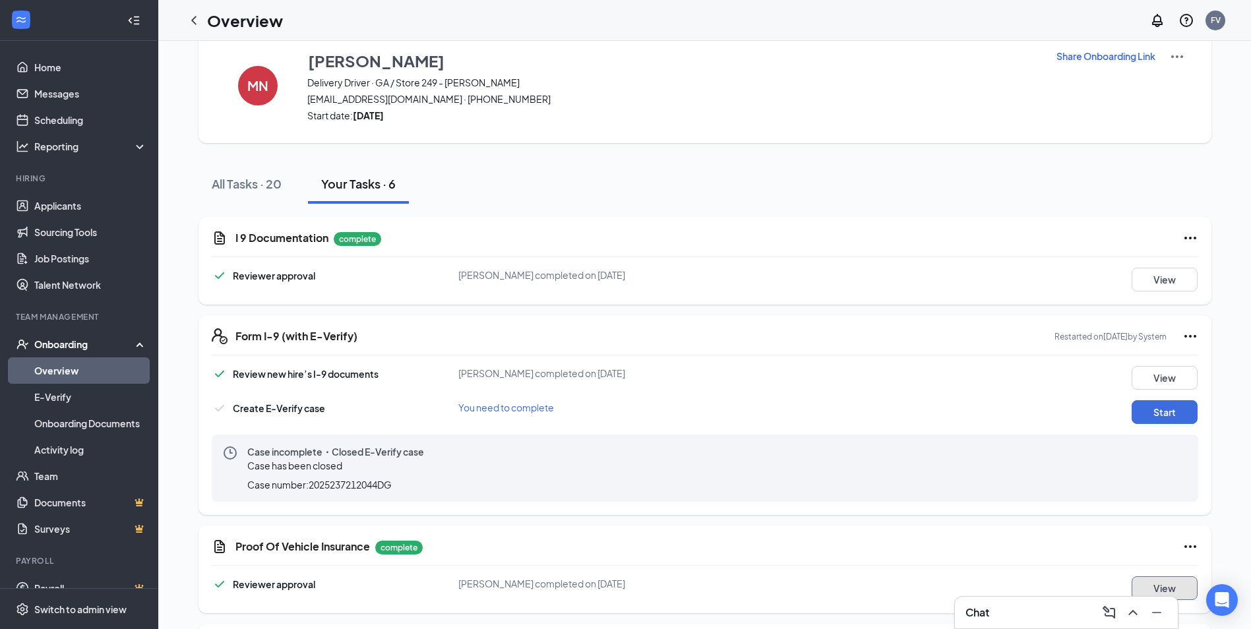
scroll to position [28, 0]
click at [1154, 376] on button "View" at bounding box center [1164, 379] width 66 height 24
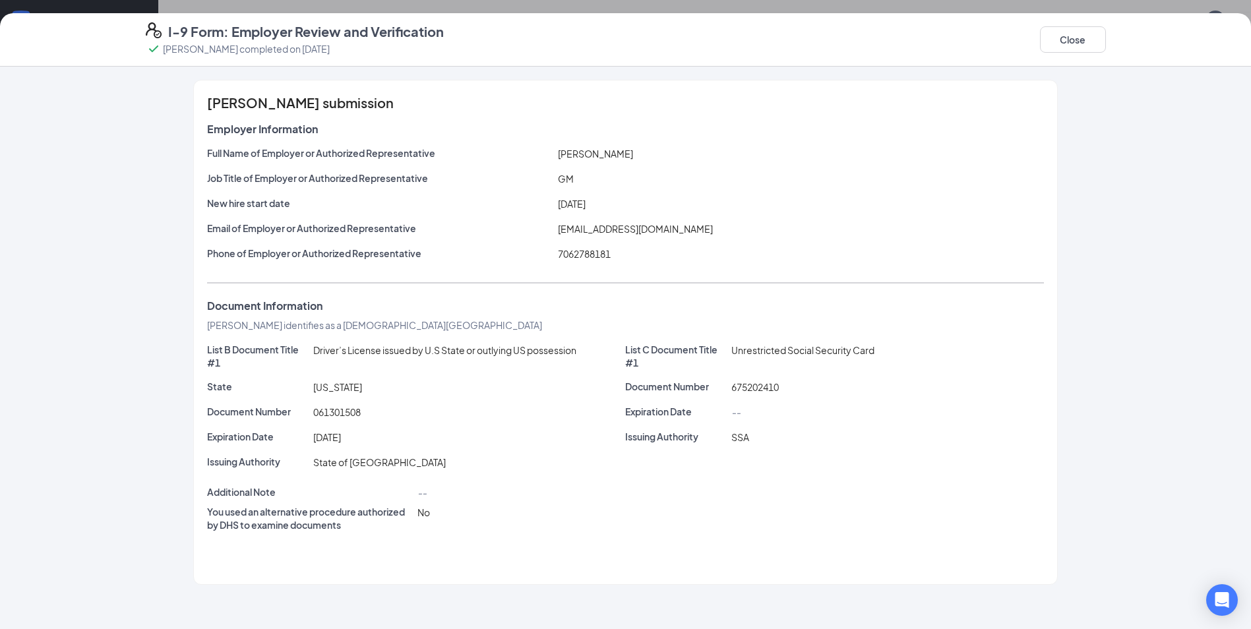
scroll to position [0, 0]
drag, startPoint x: 1060, startPoint y: 44, endPoint x: 1055, endPoint y: 57, distance: 13.6
click at [1061, 44] on button "Close" at bounding box center [1073, 39] width 66 height 26
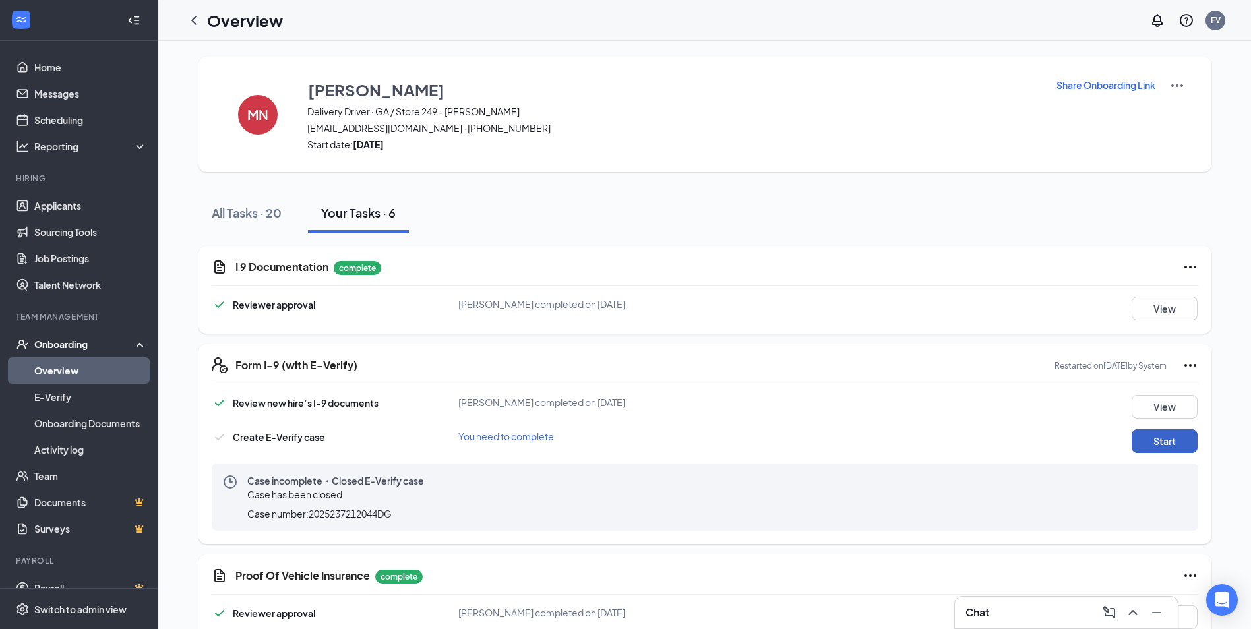
click at [1157, 438] on button "Start" at bounding box center [1164, 441] width 66 height 24
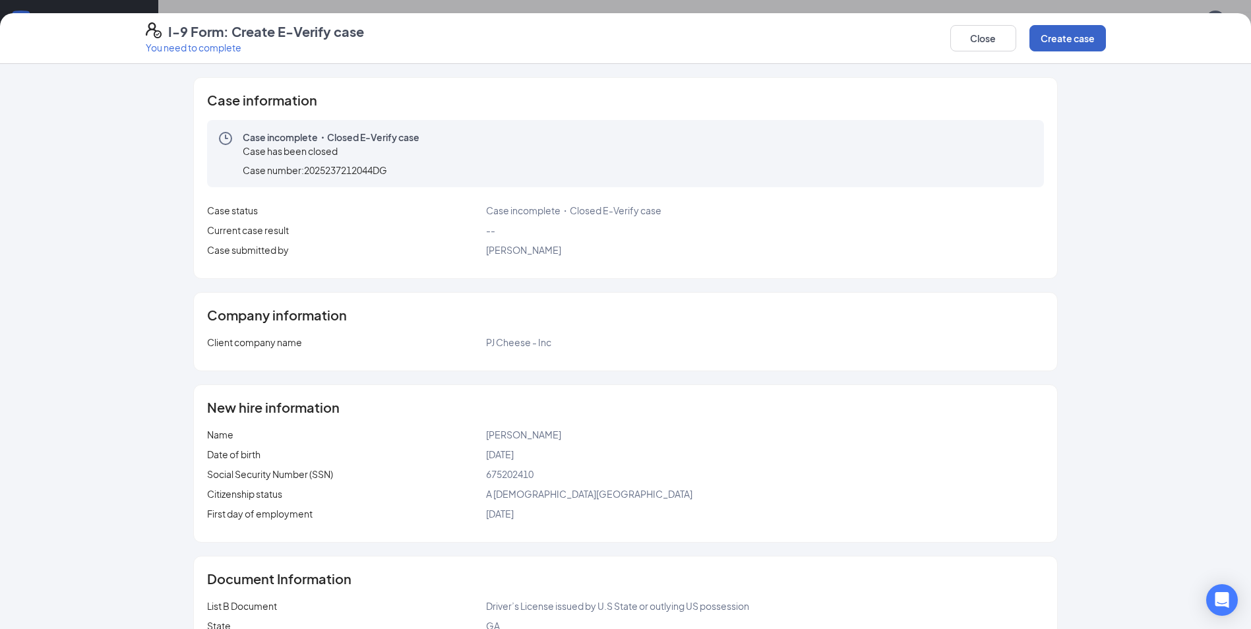
click at [1065, 35] on button "Create case" at bounding box center [1067, 38] width 76 height 26
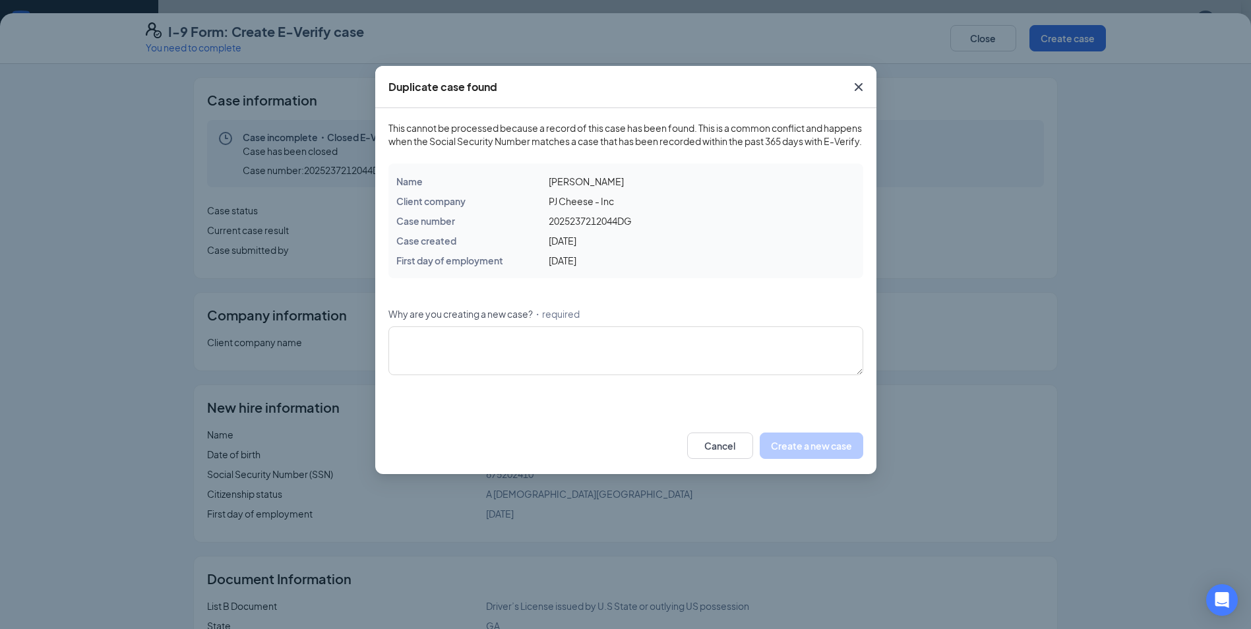
click at [859, 79] on icon "Cross" at bounding box center [859, 87] width 16 height 16
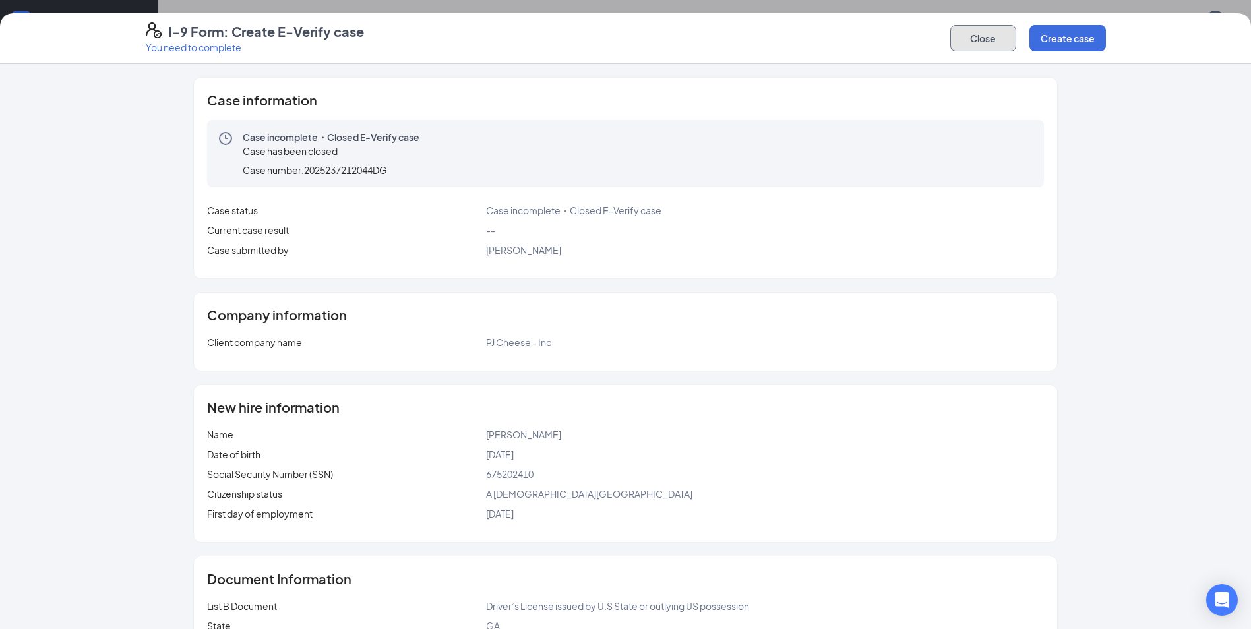
click at [961, 41] on button "Close" at bounding box center [983, 38] width 66 height 26
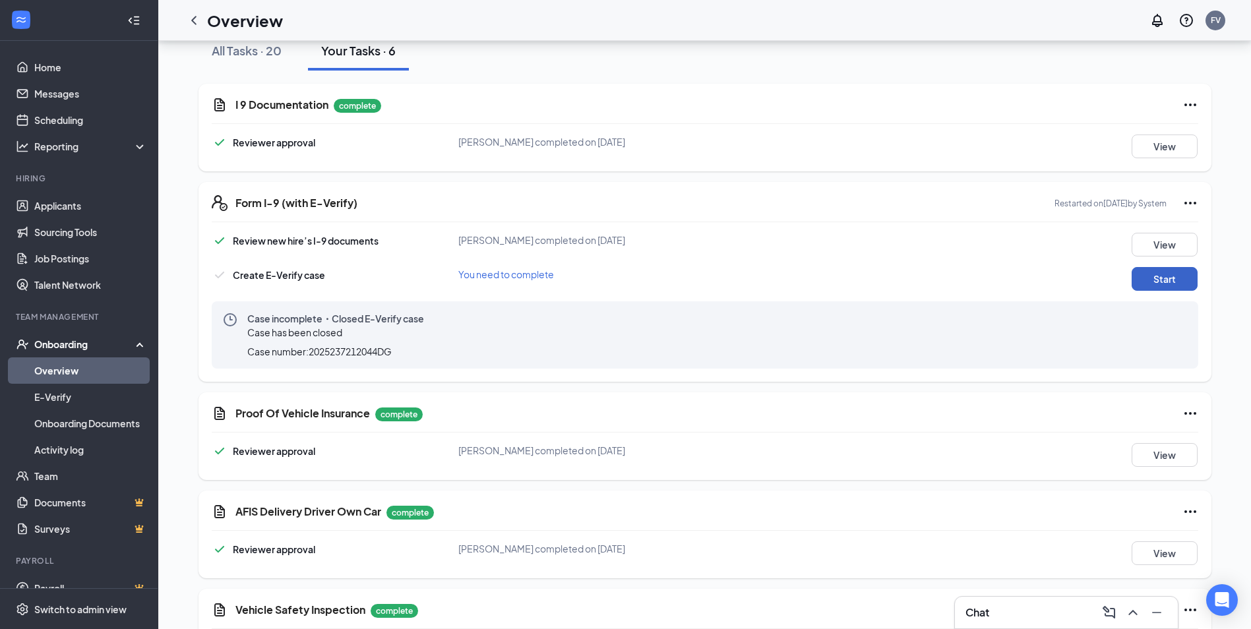
scroll to position [160, 0]
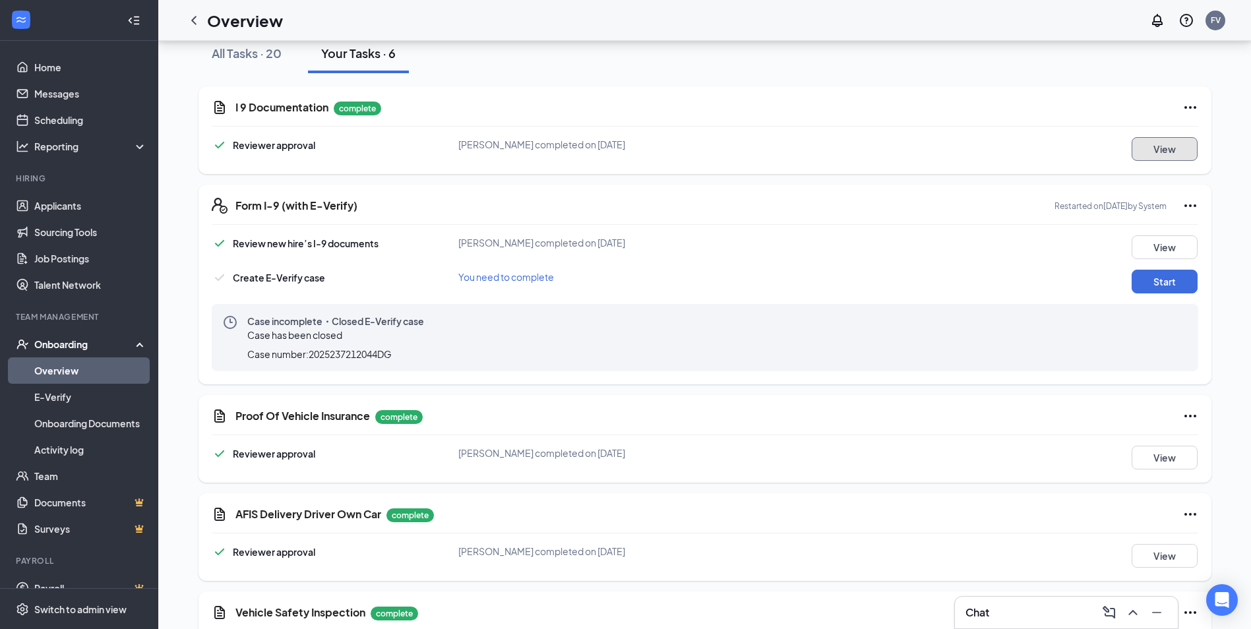
click at [1153, 144] on button "View" at bounding box center [1164, 149] width 66 height 24
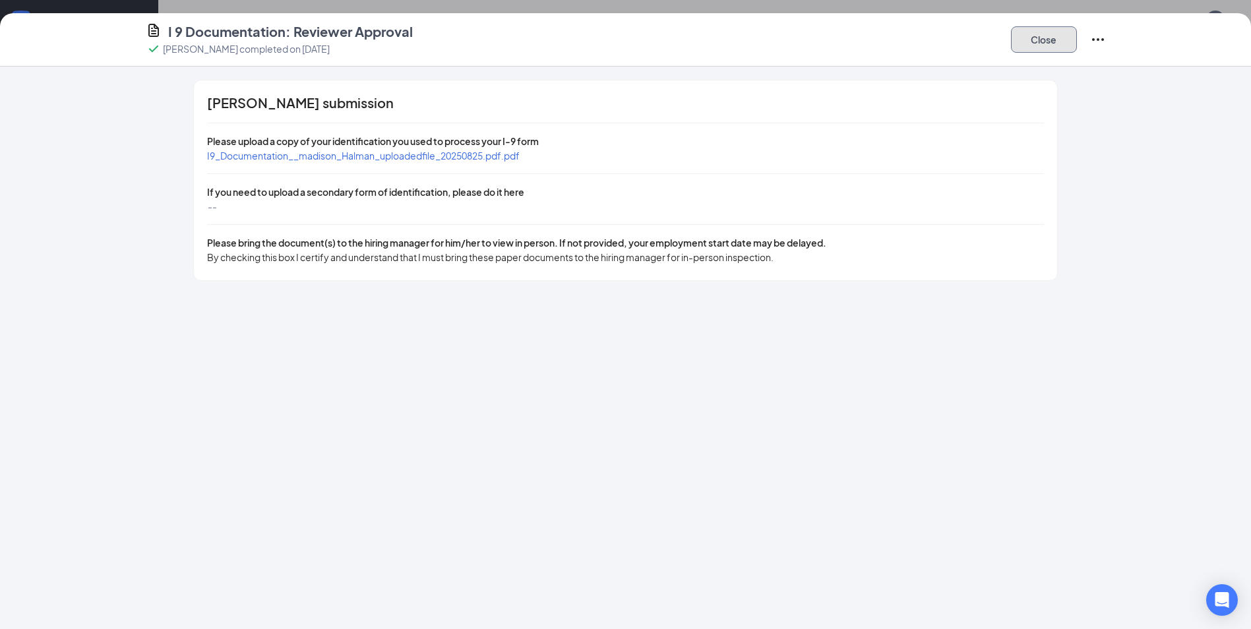
click at [1062, 38] on button "Close" at bounding box center [1044, 39] width 66 height 26
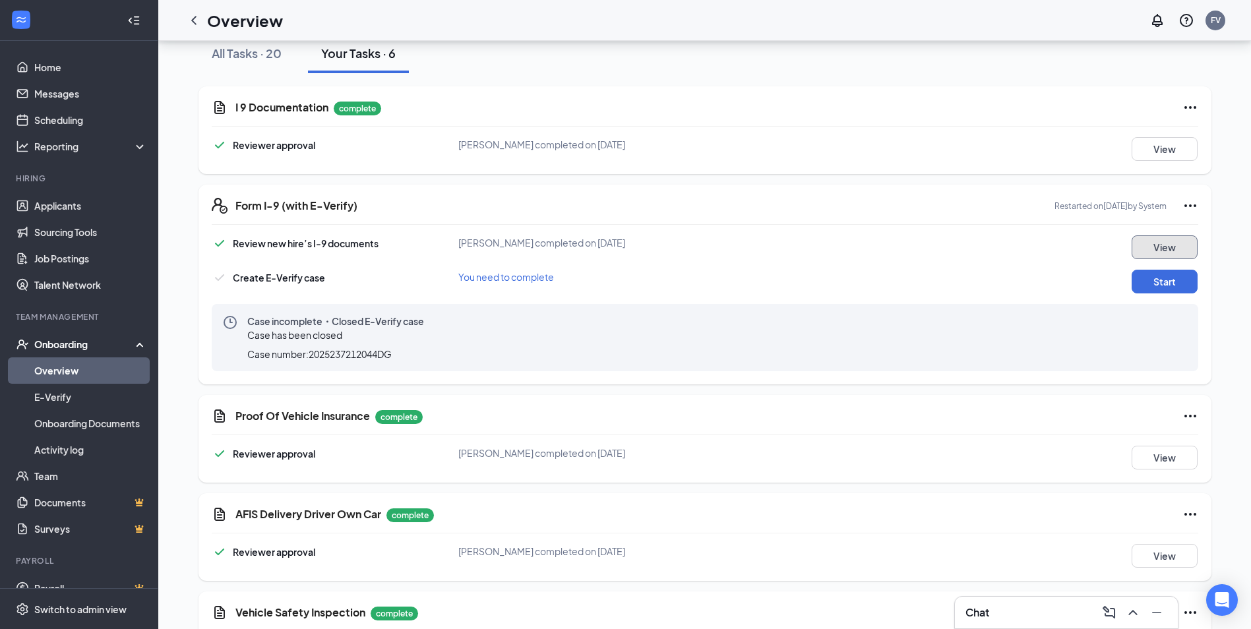
click at [1161, 248] on button "View" at bounding box center [1164, 247] width 66 height 24
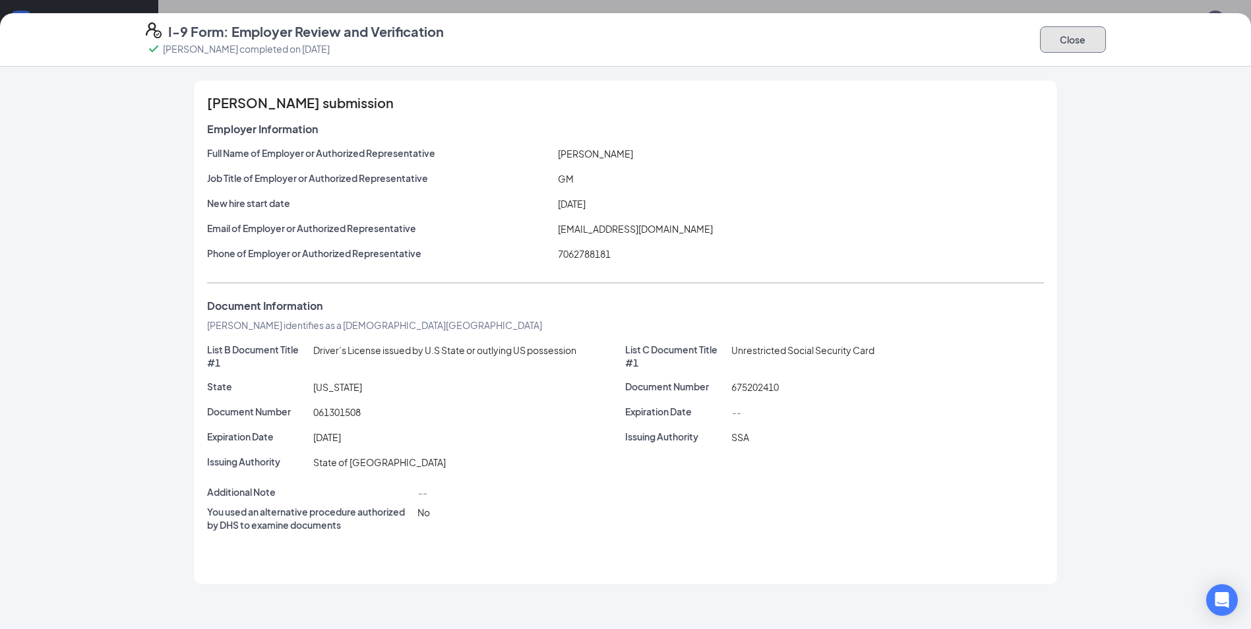
click at [1052, 42] on button "Close" at bounding box center [1073, 39] width 66 height 26
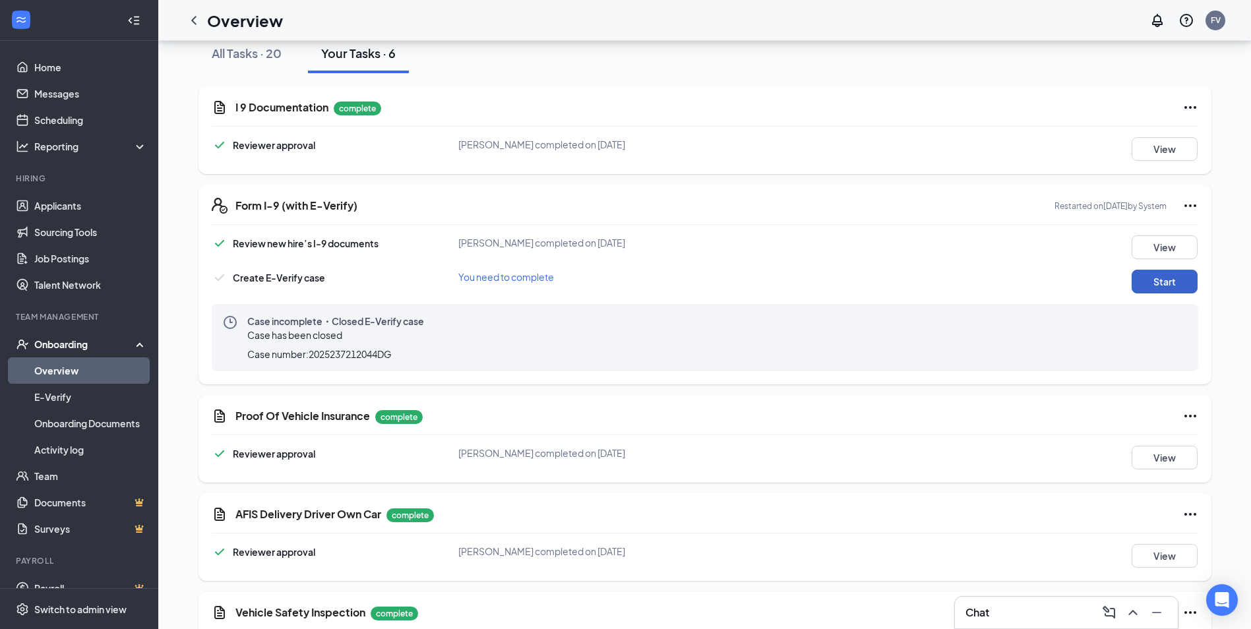
click at [1153, 274] on button "Start" at bounding box center [1164, 282] width 66 height 24
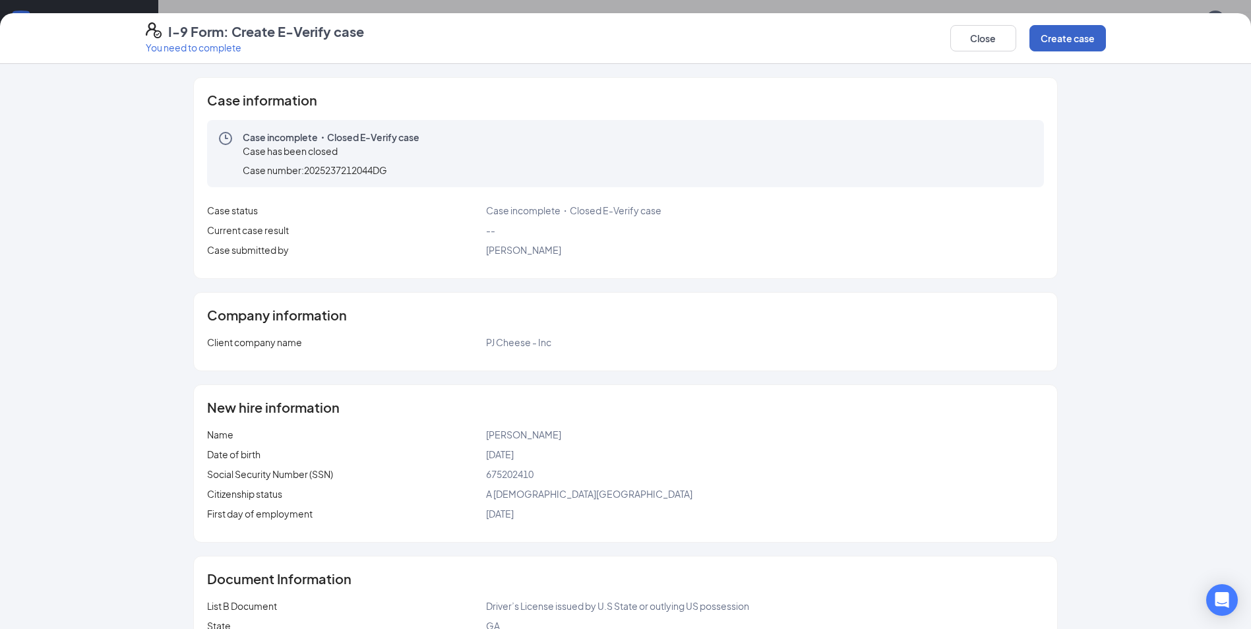
click at [1050, 42] on button "Create case" at bounding box center [1067, 38] width 76 height 26
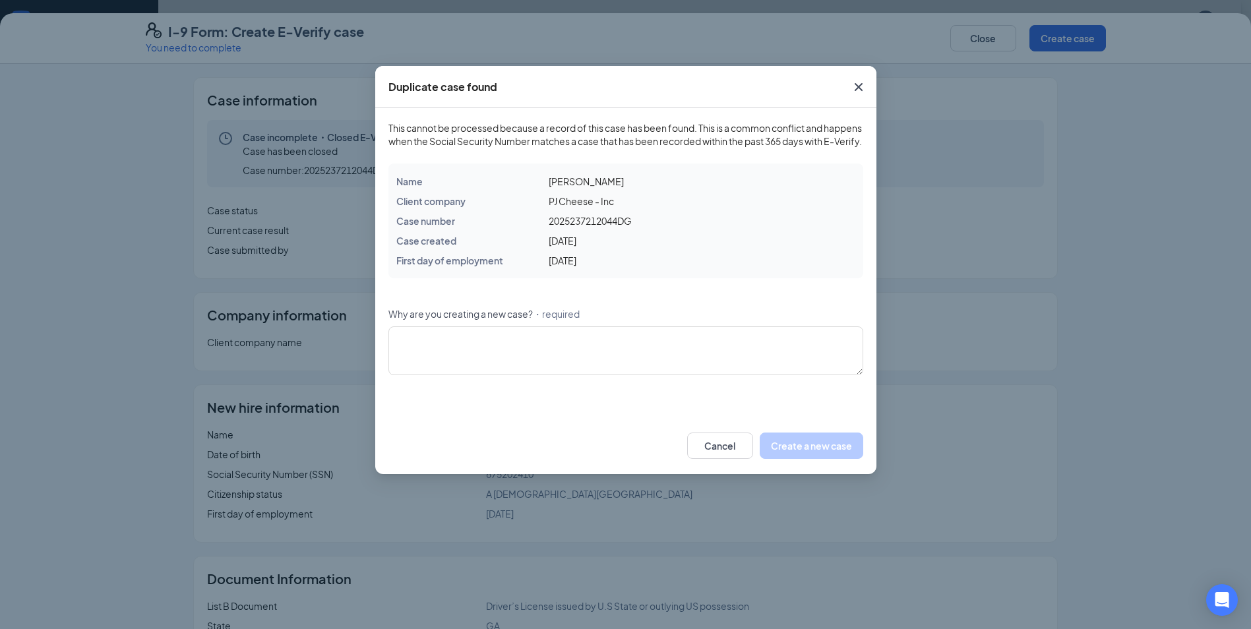
click at [856, 82] on icon "Cross" at bounding box center [859, 87] width 16 height 16
